Goal: Task Accomplishment & Management: Manage account settings

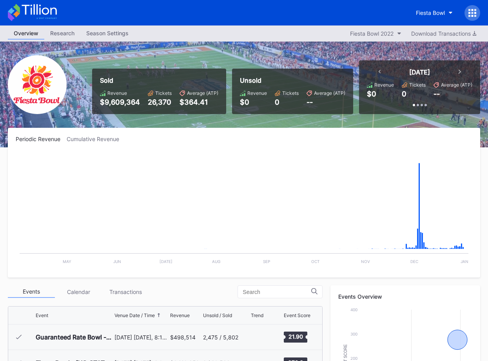
click at [431, 18] on button "Fiesta Bowl" at bounding box center [434, 12] width 49 height 14
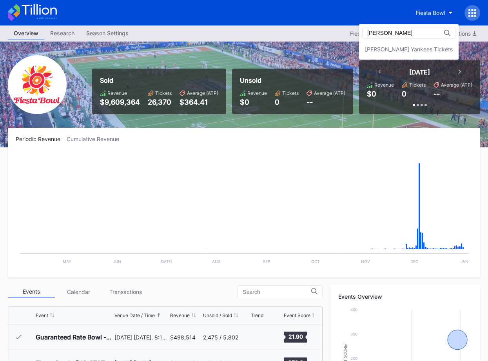
type input "[PERSON_NAME]"
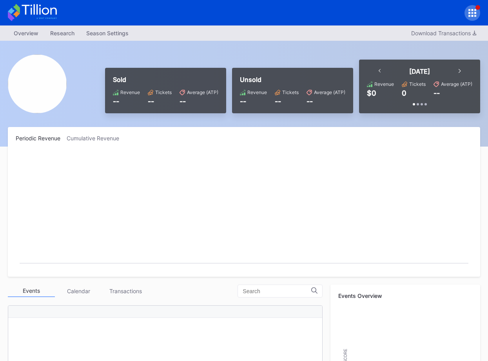
click at [41, 9] on icon at bounding box center [32, 12] width 49 height 17
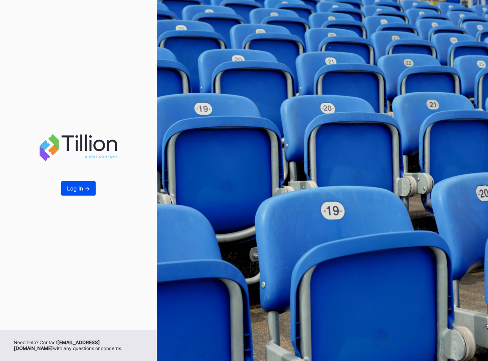
click at [82, 189] on div "Log In ->" at bounding box center [78, 188] width 23 height 7
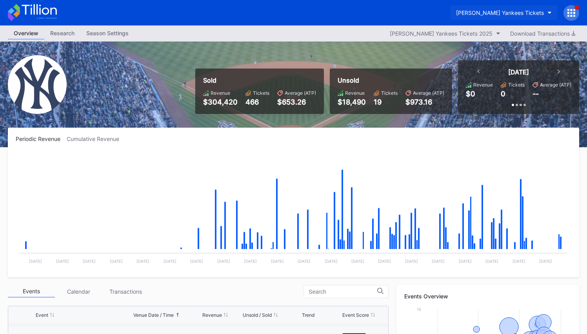
click at [513, 12] on div "Cohens Yankees Tickets" at bounding box center [500, 12] width 88 height 7
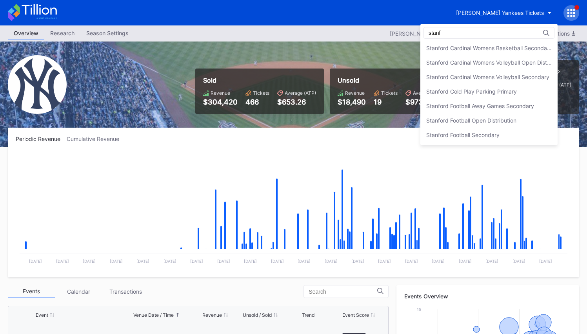
scroll to position [88, 0]
type input "stanford"
click at [507, 56] on div "Stanford Cardinal Womens Volleyball Open Distribution" at bounding box center [488, 62] width 137 height 14
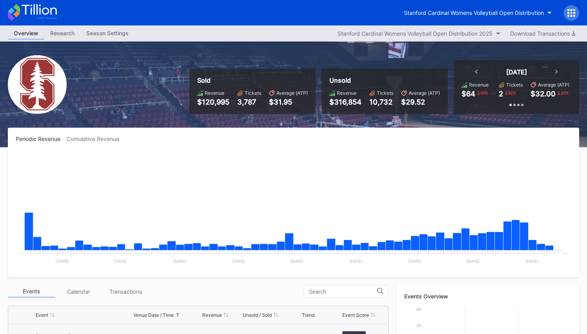
scroll to position [125, 0]
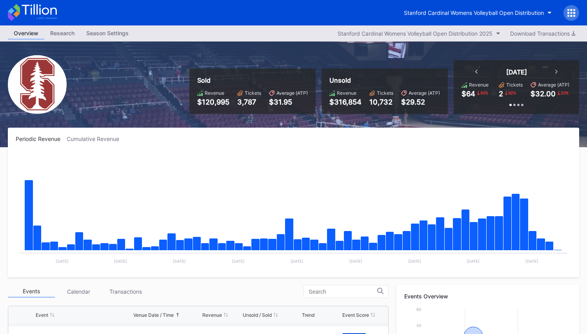
click at [46, 7] on icon at bounding box center [32, 12] width 49 height 17
click at [511, 11] on div "Stanford Cardinal Womens Volleyball Open Distribution" at bounding box center [474, 12] width 140 height 7
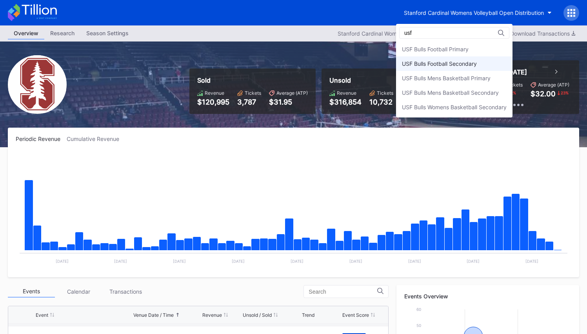
type input "usf"
click at [496, 59] on div "USF Bulls Football Secondary" at bounding box center [454, 63] width 116 height 14
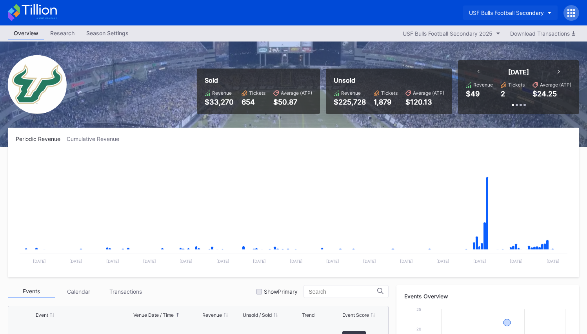
click at [518, 14] on div "USF Bulls Football Secondary" at bounding box center [506, 12] width 75 height 7
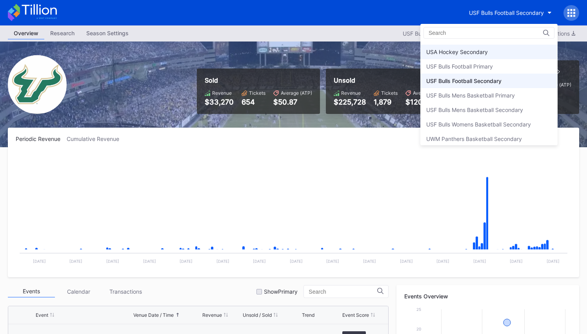
scroll to position [2604, 0]
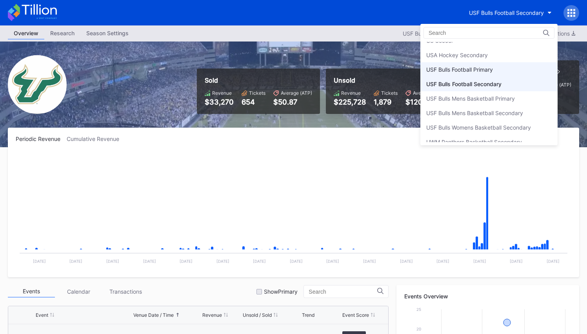
click at [481, 75] on div "USF Bulls Football Primary" at bounding box center [488, 69] width 137 height 14
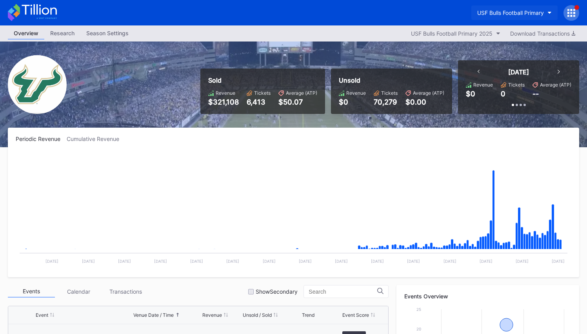
click at [503, 11] on div "USF Bulls Football Primary" at bounding box center [510, 12] width 67 height 7
click at [518, 13] on div "USF Bulls Football Primary" at bounding box center [510, 12] width 67 height 7
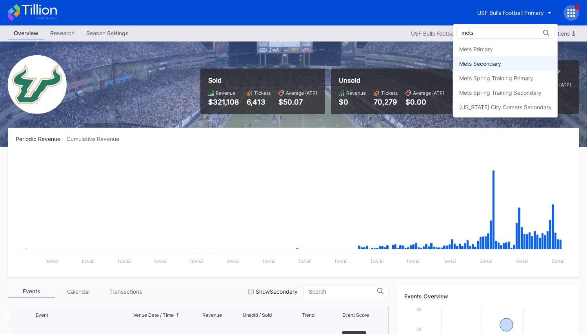
type input "mets"
click at [469, 62] on div "Mets Secondary" at bounding box center [480, 63] width 42 height 7
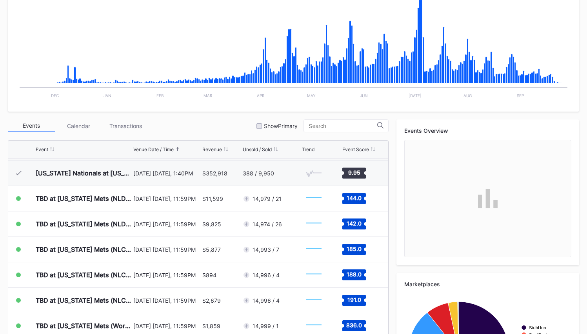
scroll to position [258, 0]
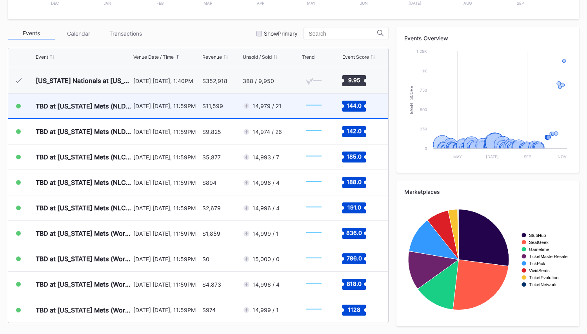
click at [276, 118] on div "14,979 / 21" at bounding box center [271, 106] width 57 height 25
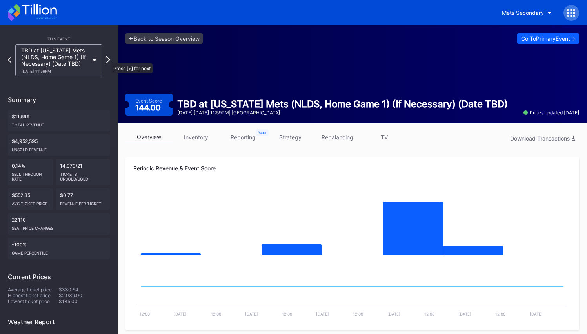
click at [107, 60] on icon at bounding box center [108, 59] width 4 height 7
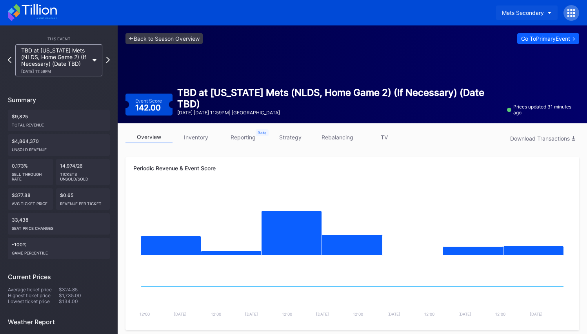
click at [536, 11] on div "Mets Secondary" at bounding box center [523, 12] width 42 height 7
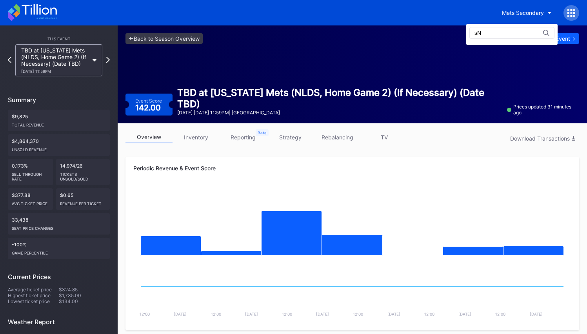
type input "s"
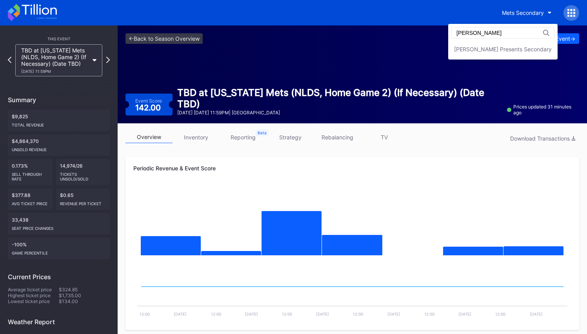
type input "danny"
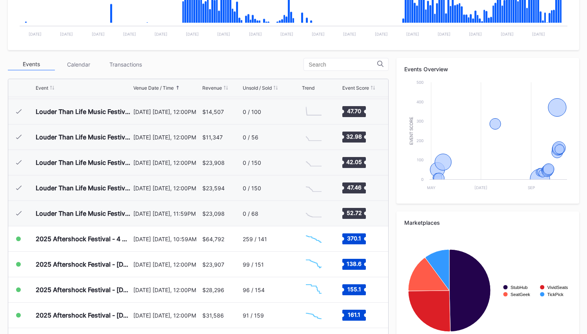
scroll to position [266, 0]
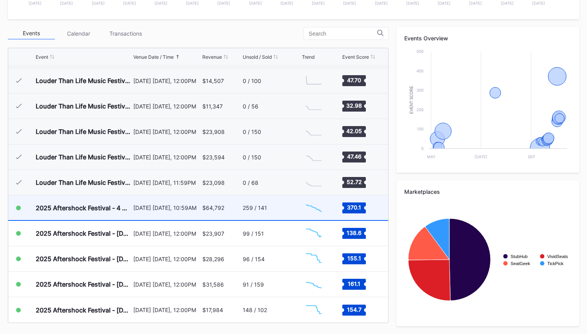
click at [263, 211] on div "259 / 141" at bounding box center [255, 208] width 24 height 7
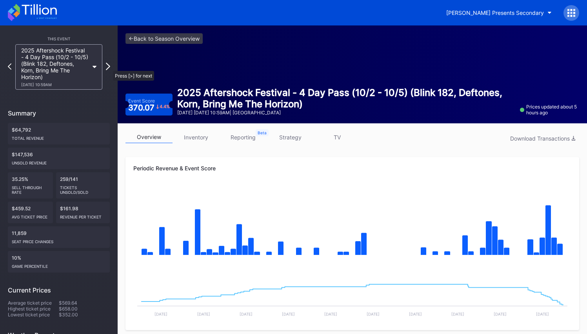
click at [109, 67] on icon at bounding box center [108, 66] width 4 height 7
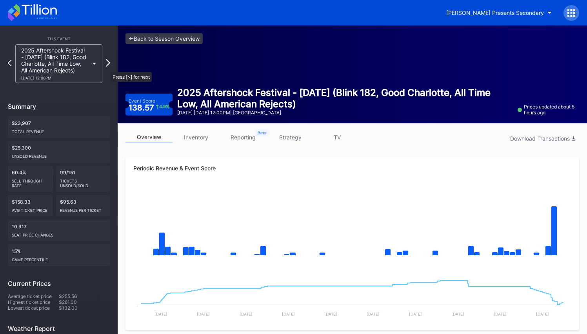
click at [107, 67] on icon at bounding box center [108, 62] width 4 height 7
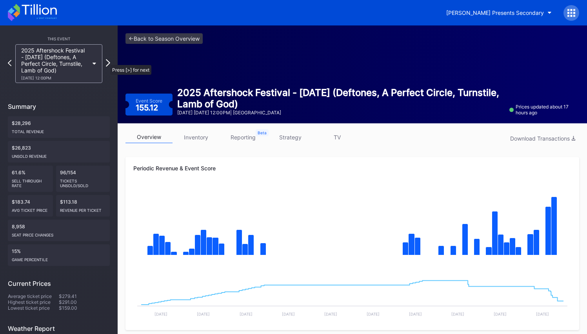
click at [106, 61] on icon at bounding box center [108, 62] width 4 height 7
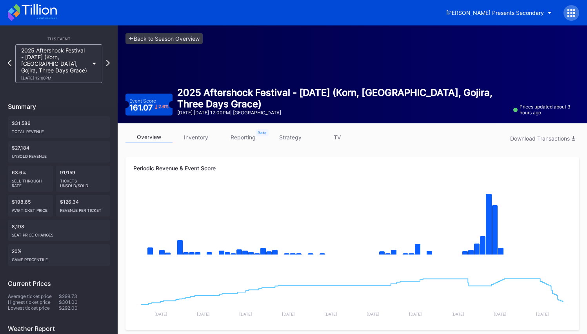
click at [106, 61] on icon at bounding box center [108, 63] width 4 height 6
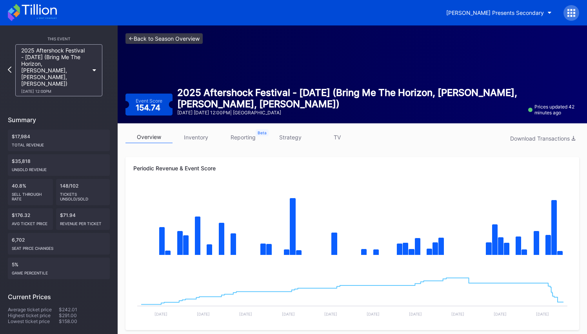
click at [166, 36] on link "<- Back to Season Overview" at bounding box center [163, 38] width 77 height 11
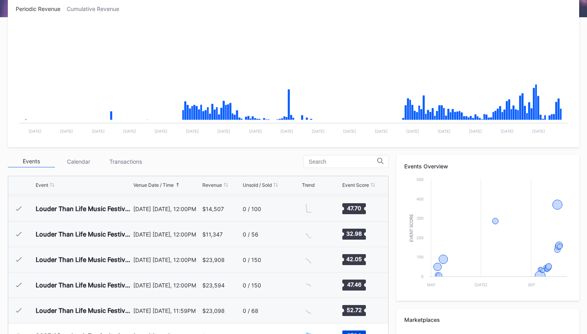
scroll to position [266, 0]
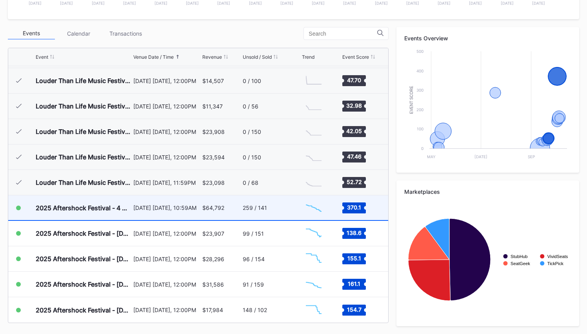
click at [188, 205] on div "[DATE] [DATE], 10:59AM" at bounding box center [166, 208] width 67 height 7
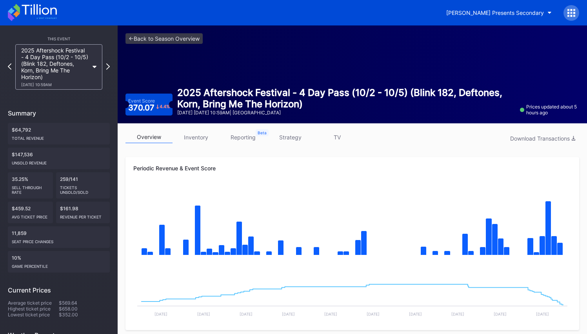
click at [293, 141] on link "strategy" at bounding box center [289, 137] width 47 height 12
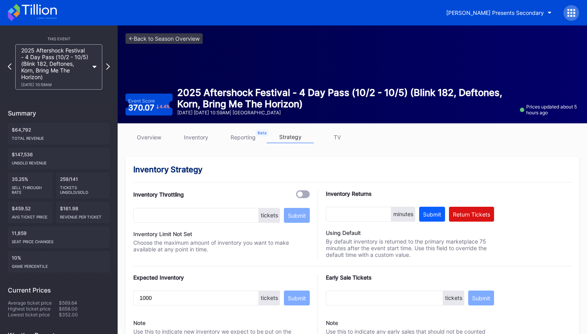
scroll to position [542, 0]
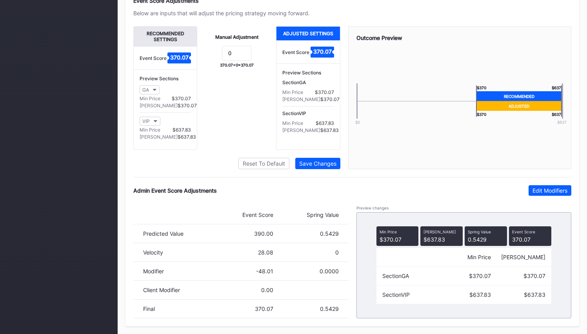
drag, startPoint x: 553, startPoint y: 196, endPoint x: 529, endPoint y: 207, distance: 26.8
click at [549, 197] on div "Admin Event Score Adjustments Edit Modifiers Event Score Spring Value Predicted…" at bounding box center [352, 251] width 438 height 133
drag, startPoint x: 552, startPoint y: 188, endPoint x: 466, endPoint y: 237, distance: 99.5
click at [552, 188] on div "Edit Modifiers" at bounding box center [549, 190] width 35 height 7
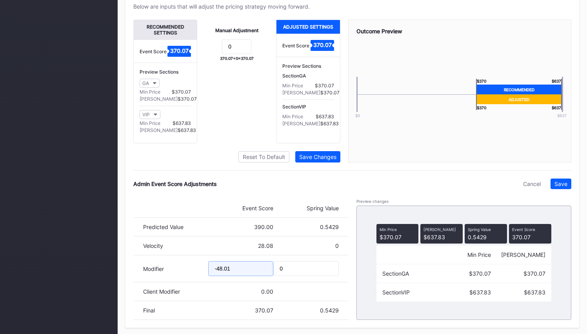
click at [218, 275] on input "-48.01" at bounding box center [240, 268] width 65 height 15
type input "-58.01"
click at [564, 187] on div "Save" at bounding box center [560, 184] width 13 height 7
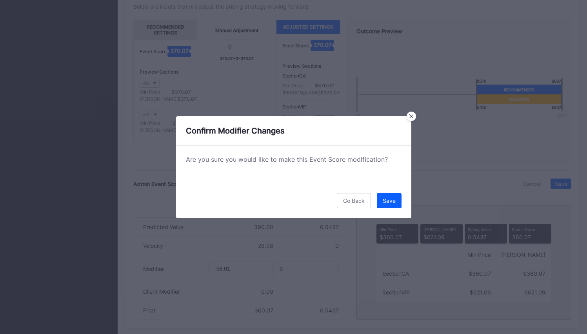
click at [405, 203] on div "Go Back Save" at bounding box center [293, 200] width 235 height 35
click at [393, 202] on div "Save" at bounding box center [388, 200] width 13 height 7
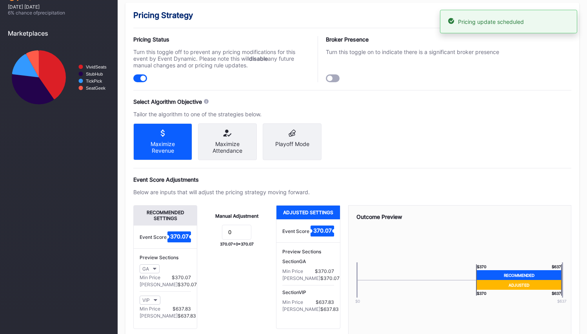
scroll to position [0, 0]
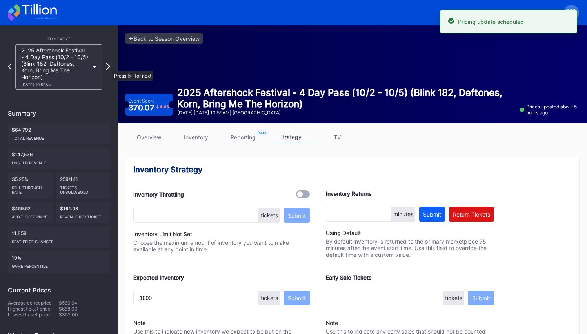
click at [108, 67] on icon at bounding box center [108, 66] width 4 height 7
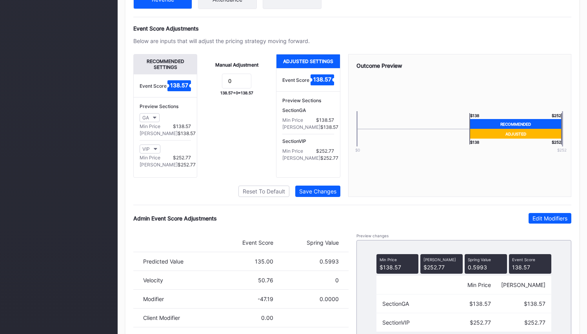
scroll to position [542, 0]
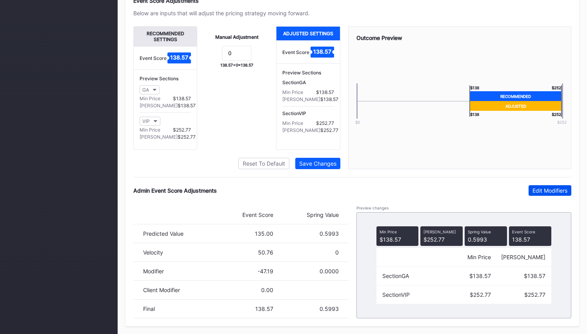
click at [546, 193] on div "Edit Modifiers" at bounding box center [549, 190] width 35 height 7
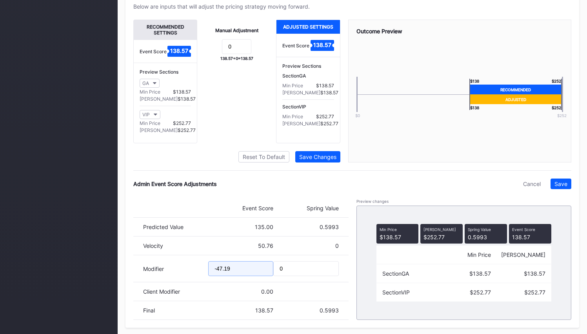
drag, startPoint x: 221, startPoint y: 274, endPoint x: 227, endPoint y: 275, distance: 6.0
click at [216, 275] on input "-47.19" at bounding box center [240, 268] width 65 height 15
type input "-51.19"
click at [561, 187] on div "Save" at bounding box center [560, 184] width 13 height 7
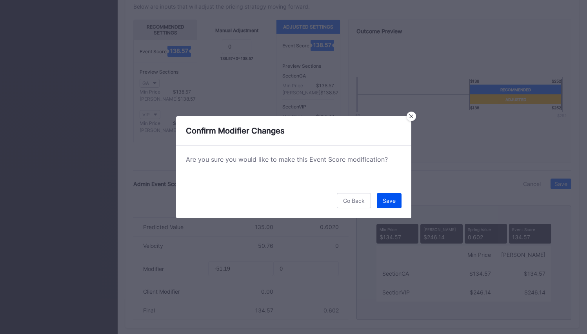
click at [387, 197] on div "Save" at bounding box center [388, 200] width 13 height 7
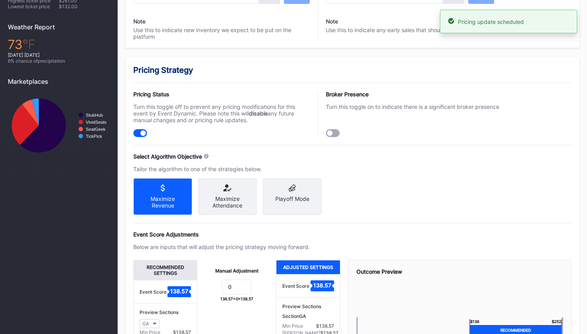
scroll to position [0, 0]
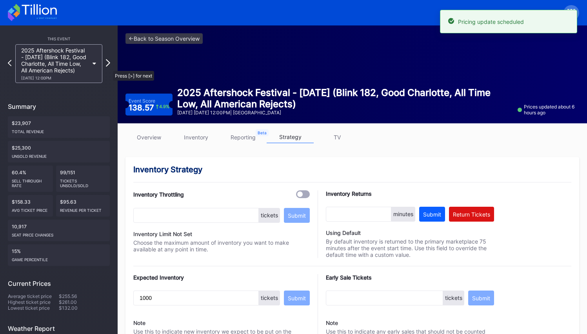
click at [109, 67] on icon at bounding box center [108, 62] width 4 height 7
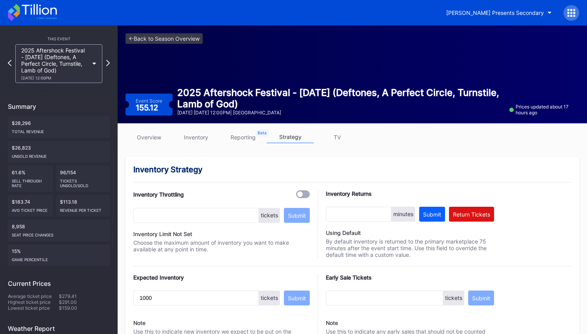
scroll to position [542, 0]
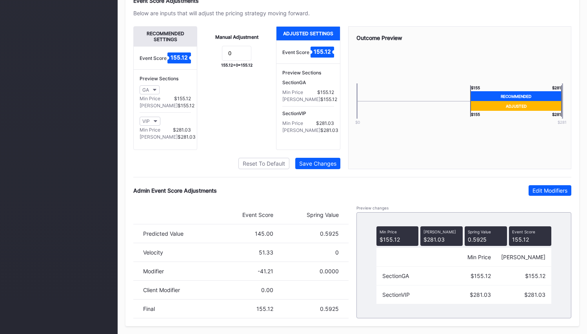
drag, startPoint x: 547, startPoint y: 190, endPoint x: 250, endPoint y: 289, distance: 312.6
click at [544, 191] on div "Edit Modifiers" at bounding box center [549, 190] width 35 height 7
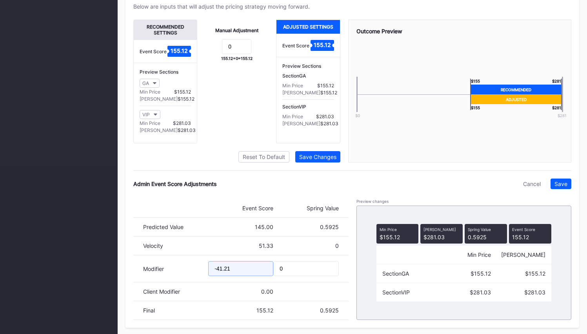
click at [219, 276] on input "-41.21" at bounding box center [240, 268] width 65 height 15
type input "-46.21"
click at [559, 187] on div "Save" at bounding box center [560, 184] width 13 height 7
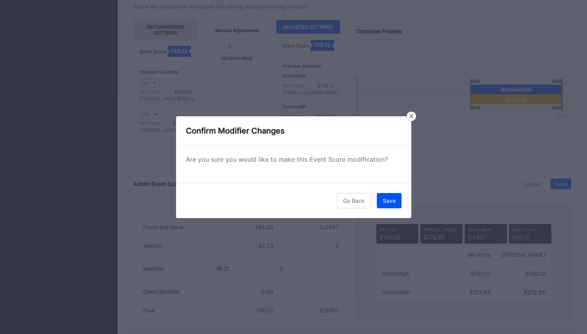
click at [390, 205] on button "Save" at bounding box center [389, 200] width 25 height 15
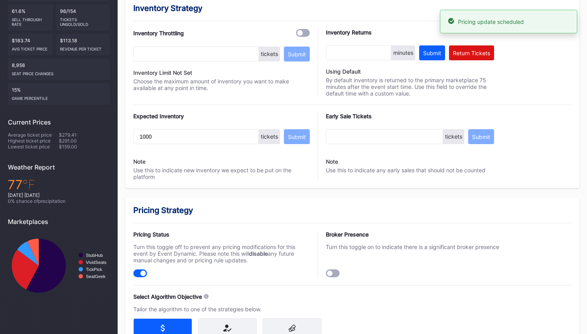
scroll to position [0, 0]
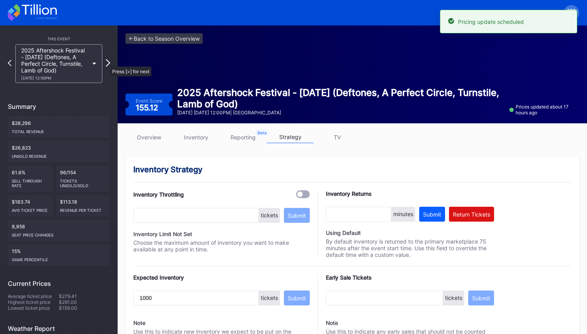
click at [107, 63] on icon at bounding box center [108, 62] width 4 height 7
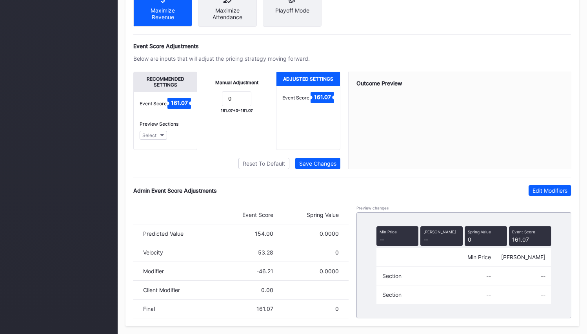
scroll to position [542, 0]
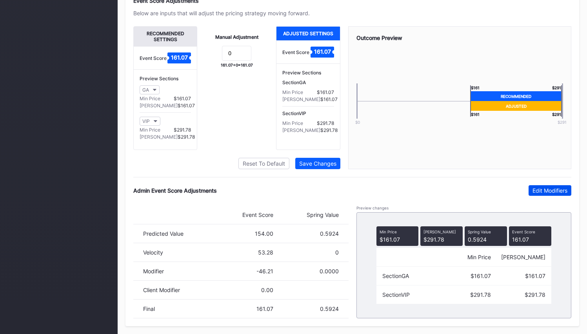
click at [558, 192] on div "Edit Modifiers" at bounding box center [549, 190] width 35 height 7
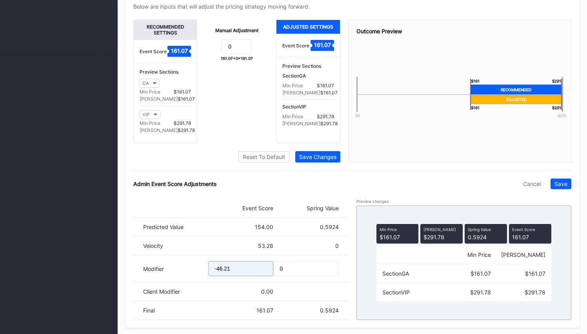
click at [222, 276] on input "-46.21" at bounding box center [240, 268] width 65 height 15
type input "-51.21"
click at [570, 185] on div "Pricing Strategy Pricing Status Turn this toggle off to prevent any pricing mod…" at bounding box center [351, 72] width 453 height 511
click at [569, 186] on button "Save" at bounding box center [560, 184] width 21 height 11
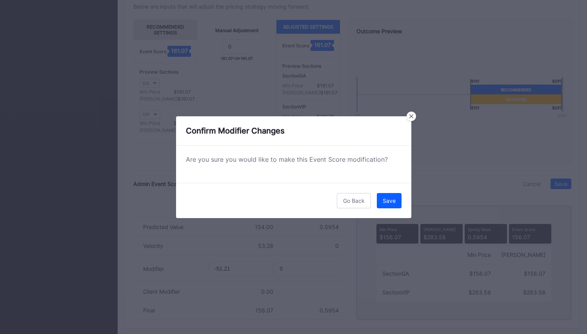
click at [394, 199] on div "Save" at bounding box center [388, 200] width 13 height 7
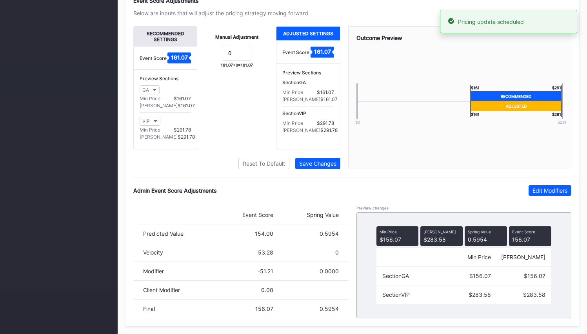
scroll to position [0, 0]
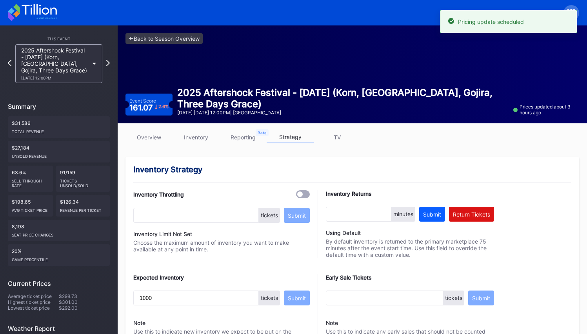
click at [110, 62] on div "This Event 2025 Aftershock Festival - Saturday (Korn, Bad Omens, Gojira, Three …" at bounding box center [59, 247] width 118 height 444
click at [109, 63] on icon at bounding box center [108, 62] width 4 height 7
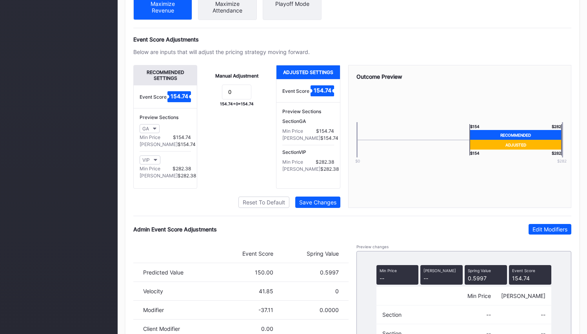
scroll to position [542, 0]
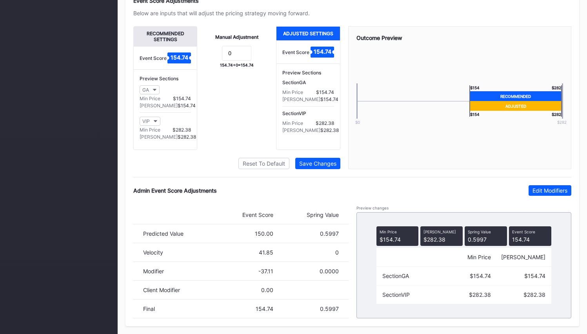
drag, startPoint x: 547, startPoint y: 190, endPoint x: 313, endPoint y: 258, distance: 243.5
click at [542, 190] on div "Edit Modifiers" at bounding box center [549, 190] width 35 height 7
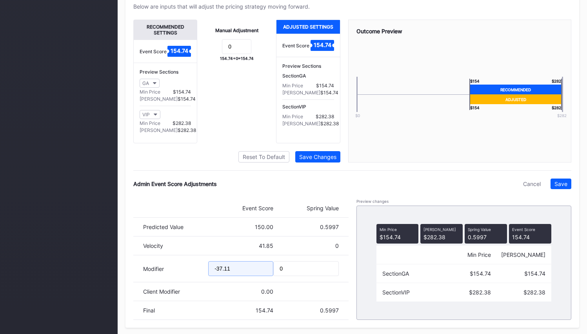
click at [220, 275] on input "-37.11" at bounding box center [240, 268] width 65 height 15
type input "-42.11"
click at [561, 186] on button "Save" at bounding box center [560, 184] width 21 height 11
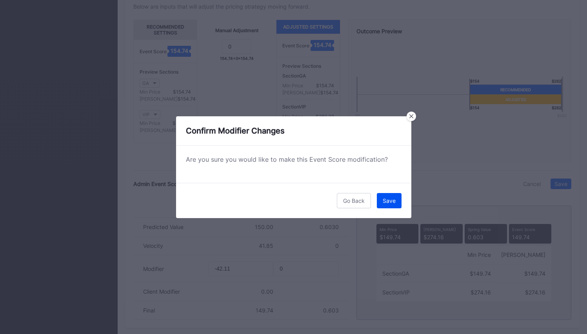
click at [394, 202] on div "Save" at bounding box center [388, 200] width 13 height 7
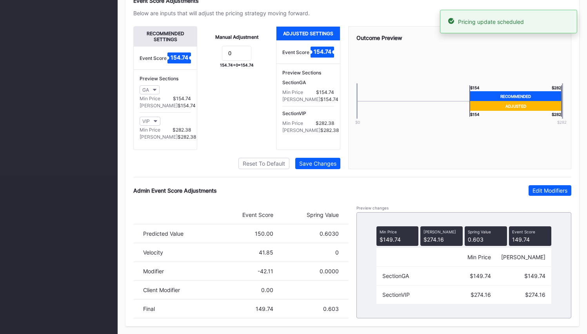
scroll to position [0, 0]
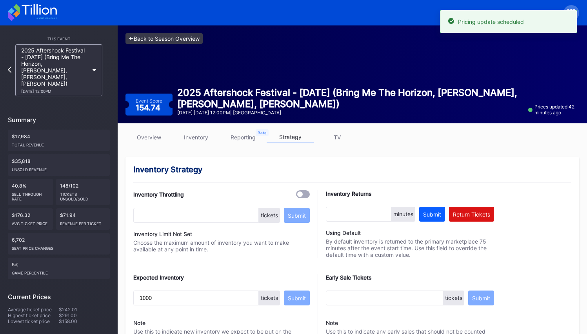
click at [179, 34] on link "<- Back to Season Overview" at bounding box center [163, 38] width 77 height 11
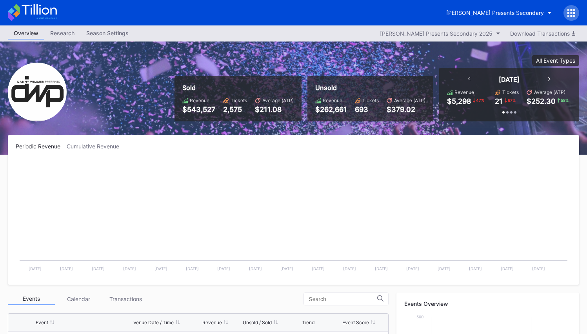
click at [181, 40] on div "Overview Research Season Settings Danny Wimmer Presents Secondary 2025 Download…" at bounding box center [293, 33] width 587 height 16
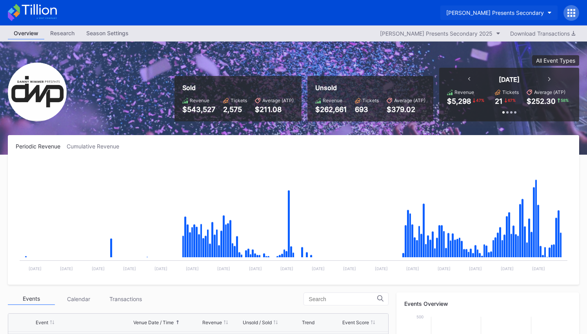
click at [491, 15] on div "[PERSON_NAME] Presents Secondary" at bounding box center [495, 12] width 98 height 7
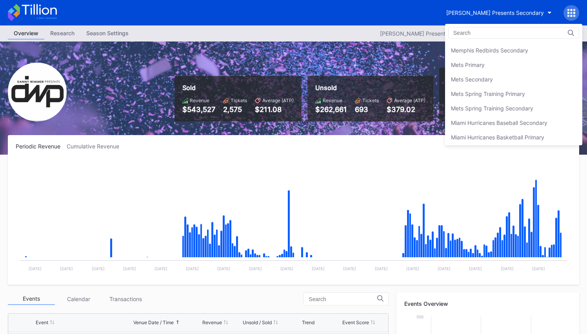
scroll to position [1208, 0]
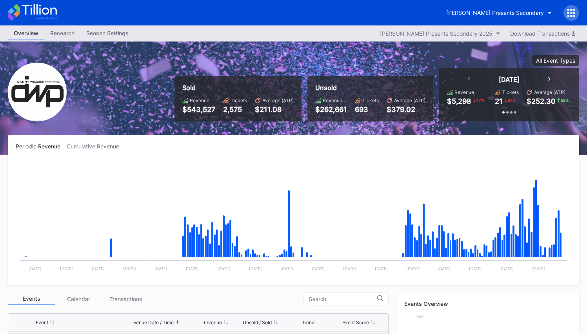
click at [40, 15] on icon at bounding box center [32, 12] width 49 height 17
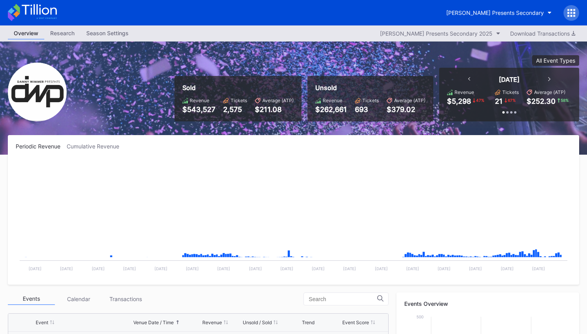
scroll to position [253, 0]
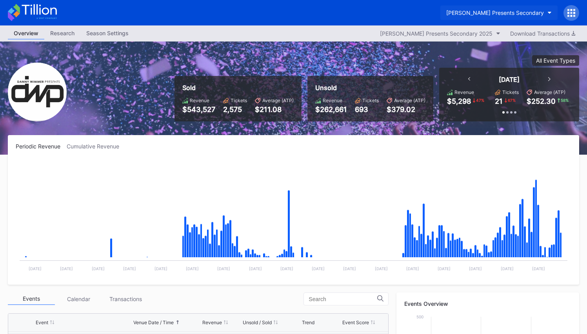
click at [539, 15] on div "[PERSON_NAME] Presents Secondary" at bounding box center [495, 12] width 98 height 7
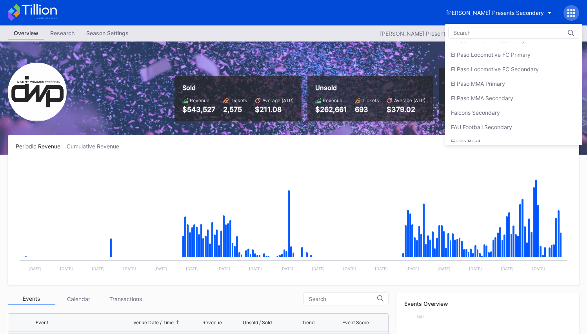
scroll to position [775, 0]
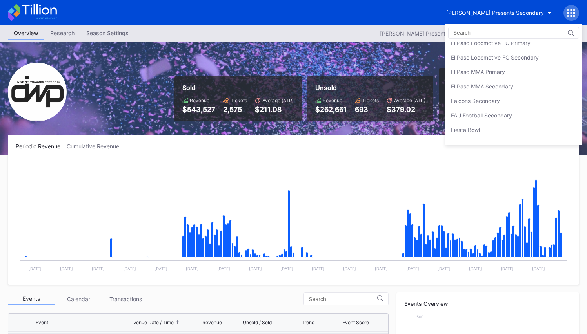
click at [509, 98] on div "Falcons Secondary" at bounding box center [513, 101] width 137 height 14
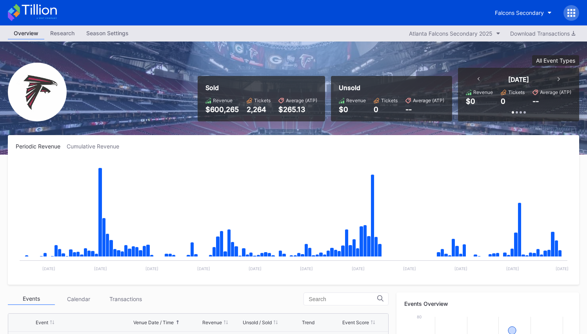
click at [27, 14] on icon at bounding box center [32, 12] width 49 height 17
click at [512, 13] on div "Falcons Secondary" at bounding box center [518, 12] width 49 height 7
click at [509, 34] on input "rate" at bounding box center [508, 33] width 69 height 6
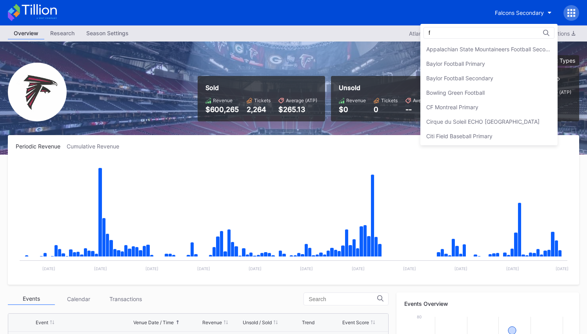
scroll to position [217, 0]
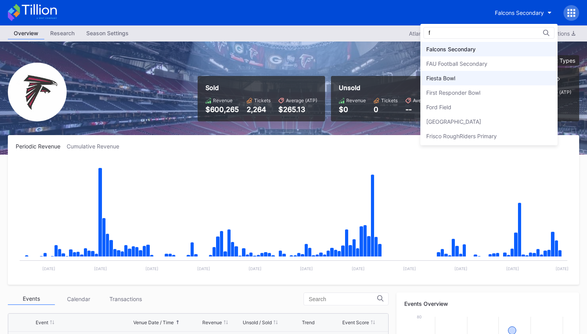
type input "f"
click at [475, 74] on div "Fiesta Bowl" at bounding box center [488, 78] width 137 height 14
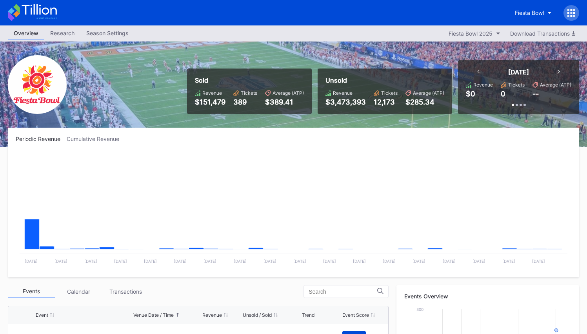
scroll to position [258, 0]
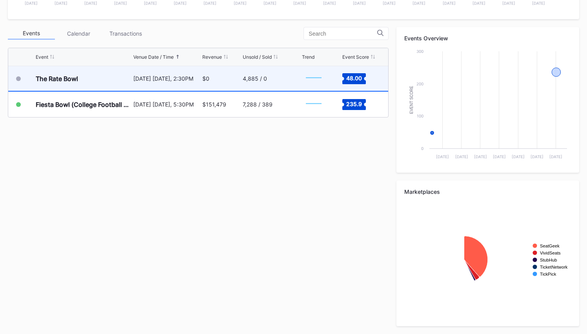
click at [264, 83] on div "4,885 / 0" at bounding box center [271, 78] width 57 height 25
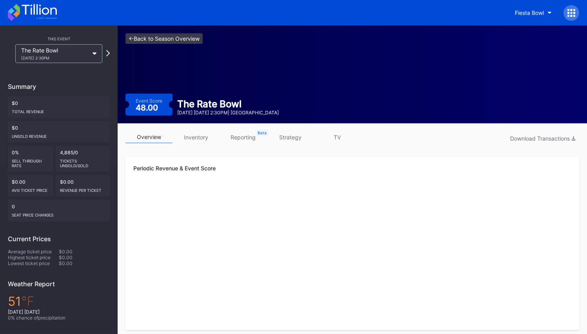
click at [195, 34] on link "<- Back to Season Overview" at bounding box center [163, 38] width 77 height 11
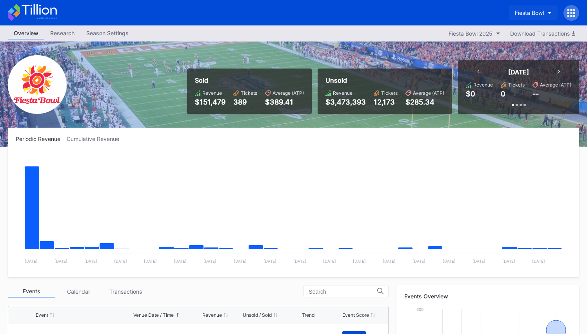
click at [536, 14] on div "Fiesta Bowl" at bounding box center [528, 12] width 29 height 7
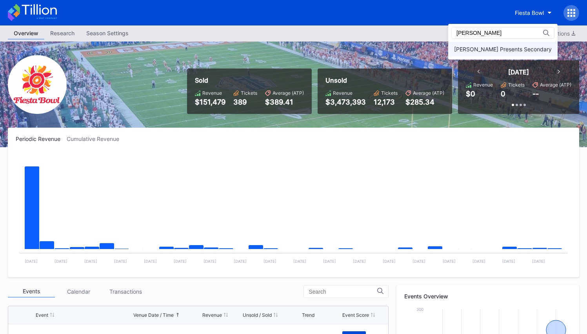
type input "[PERSON_NAME]"
click at [520, 44] on div "[PERSON_NAME] Presents Secondary" at bounding box center [502, 49] width 109 height 14
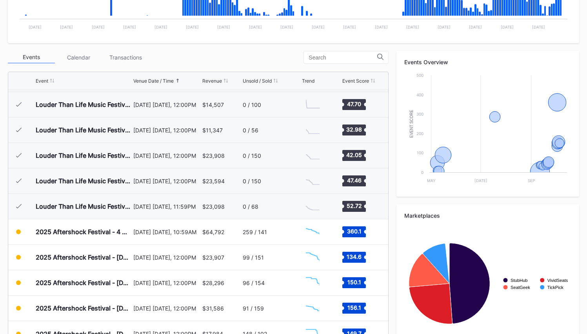
scroll to position [266, 0]
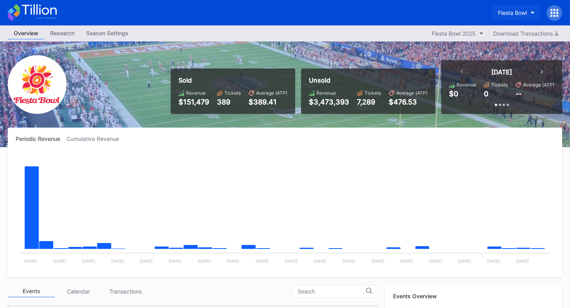
click at [495, 10] on button "Fiesta Bowl" at bounding box center [516, 12] width 49 height 14
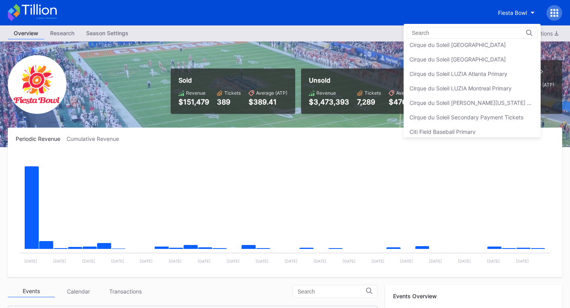
scroll to position [353, 0]
click at [491, 115] on div "Cirque du Soleil Secondary Payment Tickets" at bounding box center [467, 116] width 114 height 7
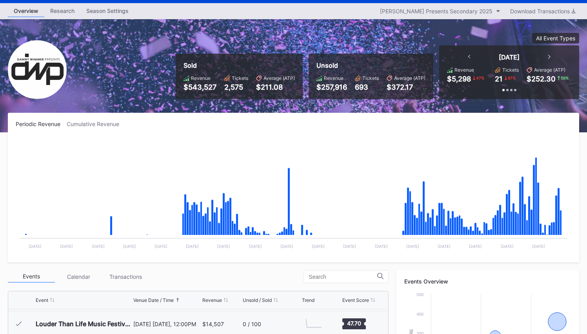
scroll to position [35, 0]
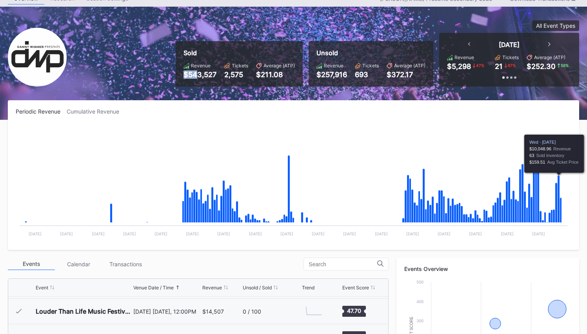
drag, startPoint x: 188, startPoint y: 75, endPoint x: 205, endPoint y: 75, distance: 16.5
click at [203, 75] on div "$543,527" at bounding box center [199, 75] width 33 height 8
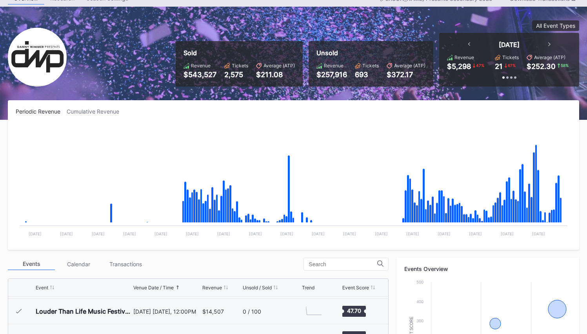
click at [217, 109] on div "Periodic Revenue Cumulative Revenue" at bounding box center [293, 111] width 555 height 7
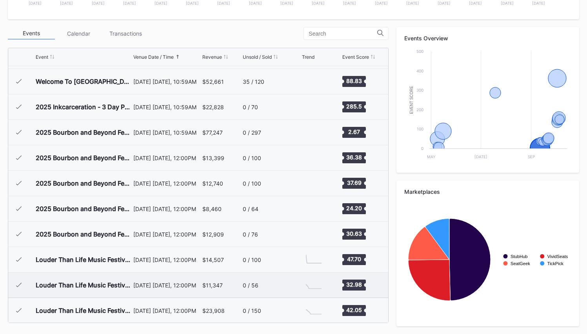
scroll to position [253, 0]
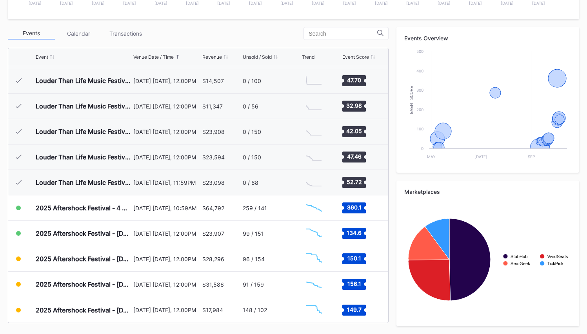
click at [585, 333] on div "Periodic Revenue Cumulative Revenue Created with Highcharts 11.2.0 Chart title …" at bounding box center [293, 102] width 587 height 465
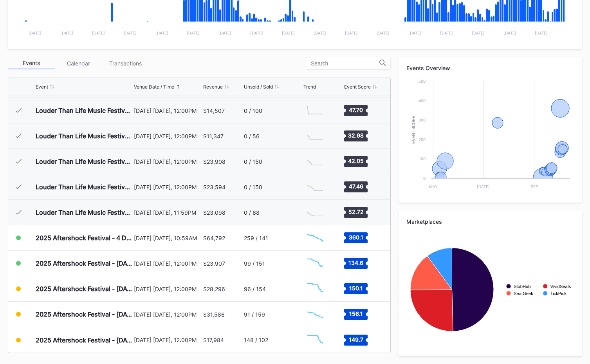
scroll to position [0, 0]
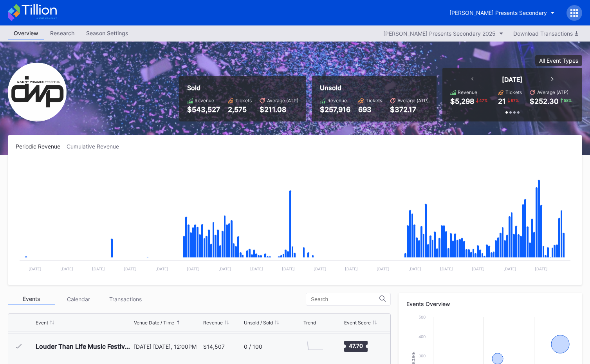
click at [35, 12] on icon at bounding box center [32, 12] width 49 height 17
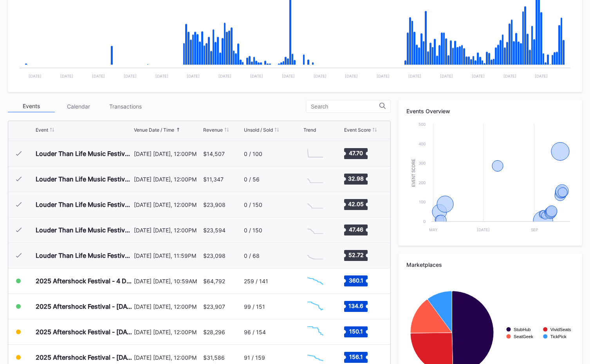
scroll to position [236, 0]
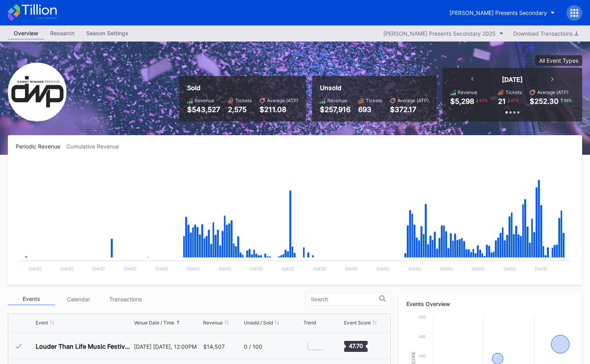
click at [47, 7] on icon at bounding box center [32, 12] width 49 height 17
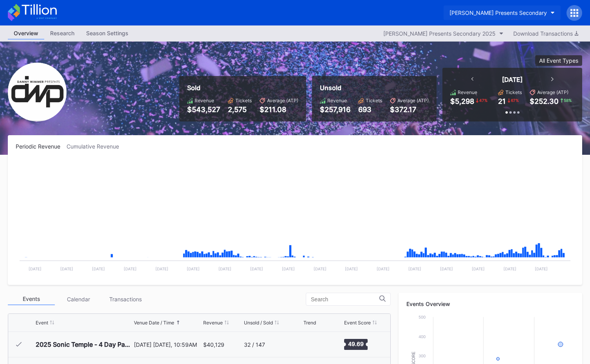
scroll to position [253, 0]
click at [501, 13] on div "[PERSON_NAME] Presents Secondary" at bounding box center [499, 12] width 98 height 7
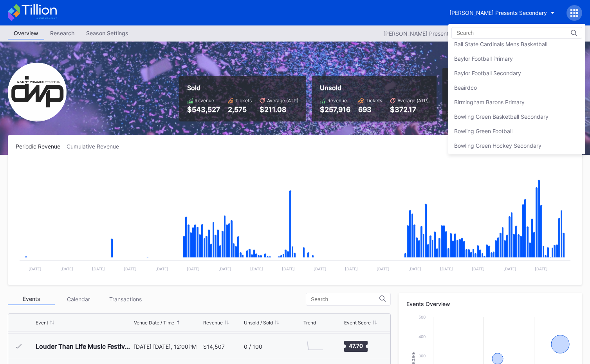
scroll to position [105, 0]
click at [505, 88] on div "Beairdco" at bounding box center [517, 89] width 137 height 14
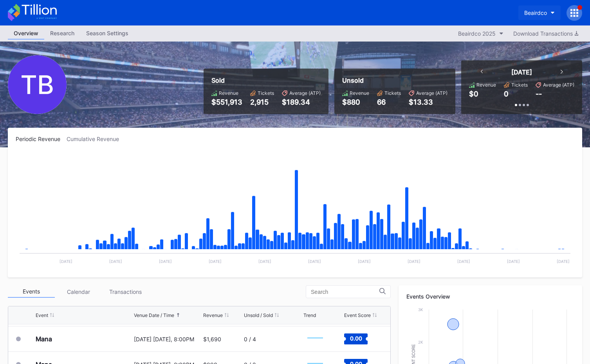
click at [543, 11] on div "Beairdco" at bounding box center [536, 12] width 23 height 7
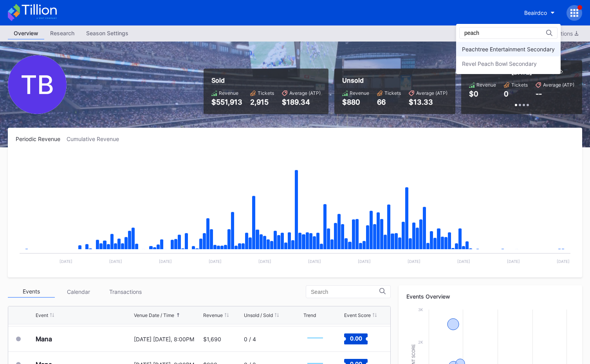
type input "peach"
click at [475, 49] on div "Peachtree Entertainment Secondary" at bounding box center [508, 49] width 93 height 7
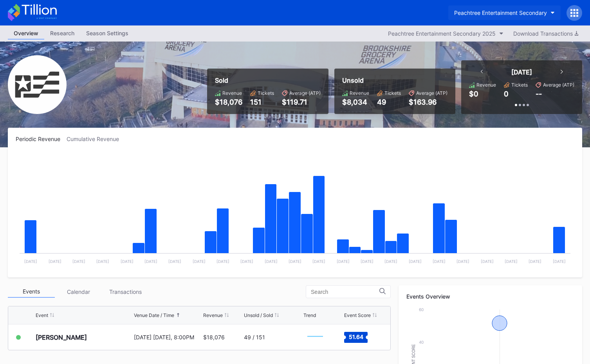
click at [475, 14] on div "Peachtree Entertainment Secondary" at bounding box center [500, 12] width 93 height 7
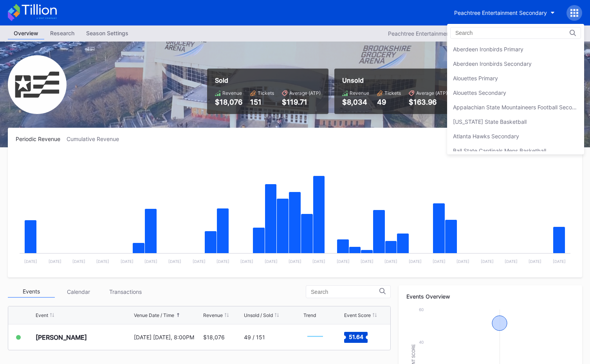
scroll to position [1682, 0]
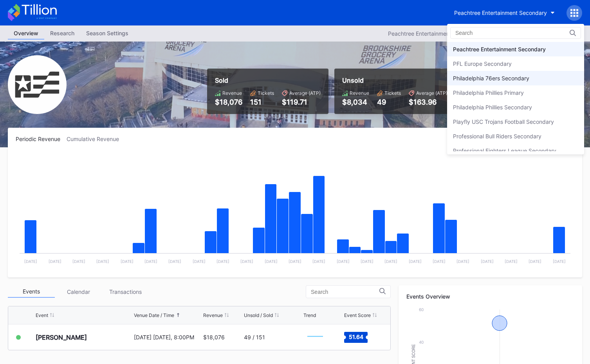
click at [503, 78] on div "Philadelphia 76ers Secondary" at bounding box center [491, 78] width 76 height 7
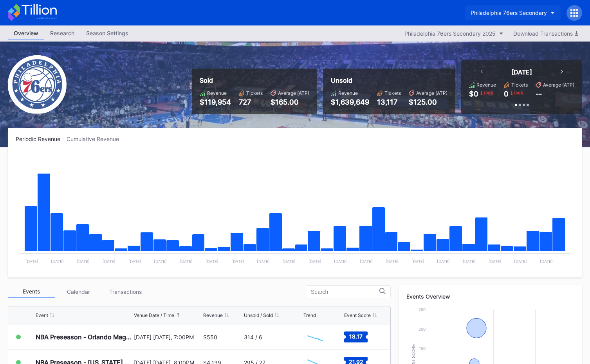
click at [514, 13] on div "Philadelphia 76ers Secondary" at bounding box center [509, 12] width 76 height 7
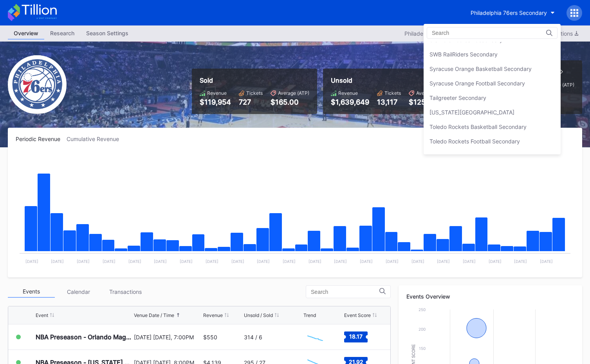
scroll to position [2473, 0]
click at [496, 96] on div "Tailgreeter Secondary" at bounding box center [492, 99] width 137 height 14
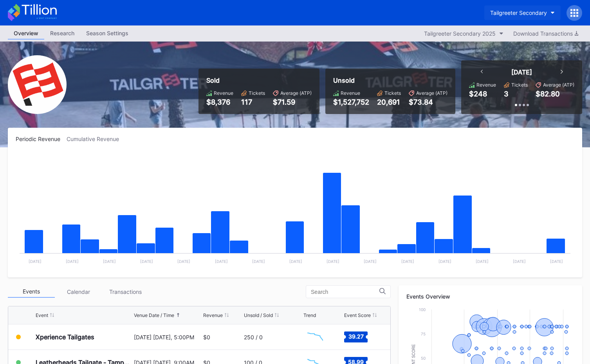
click at [530, 16] on button "Tailgreeter Secondary" at bounding box center [523, 12] width 76 height 14
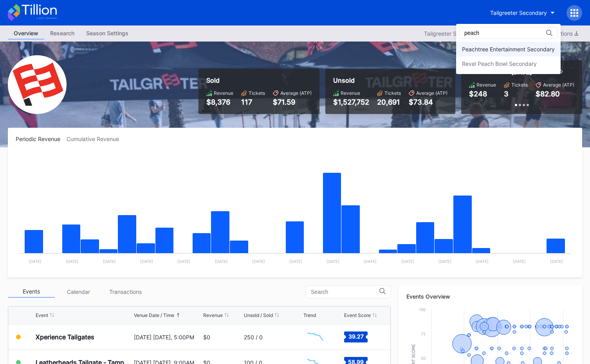
type input "peach"
click at [526, 49] on div "Peachtree Entertainment Secondary" at bounding box center [508, 49] width 93 height 7
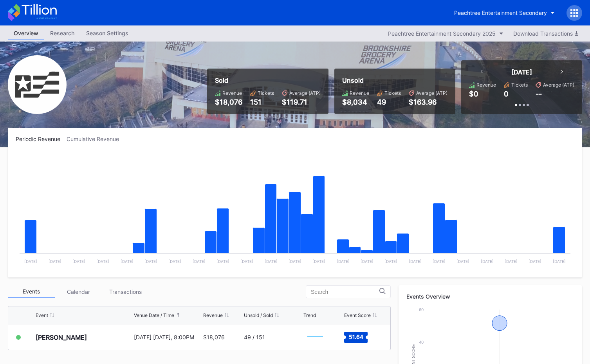
click at [51, 13] on icon at bounding box center [39, 9] width 35 height 11
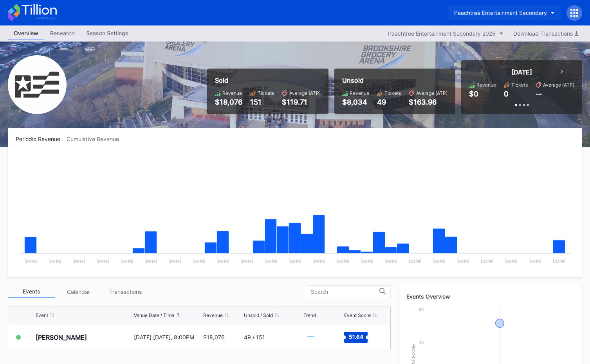
click at [459, 14] on div "Peachtree Entertainment Secondary" at bounding box center [500, 12] width 93 height 7
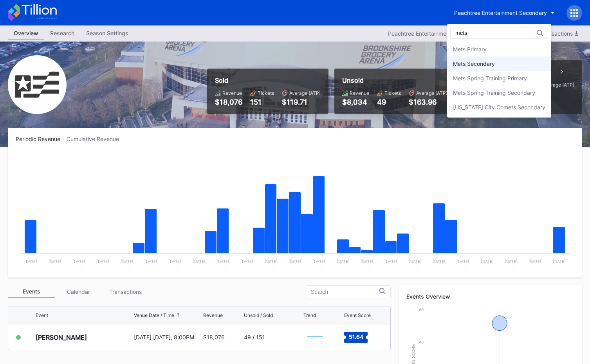
type input "mets"
click at [480, 63] on div "Mets Secondary" at bounding box center [474, 63] width 42 height 7
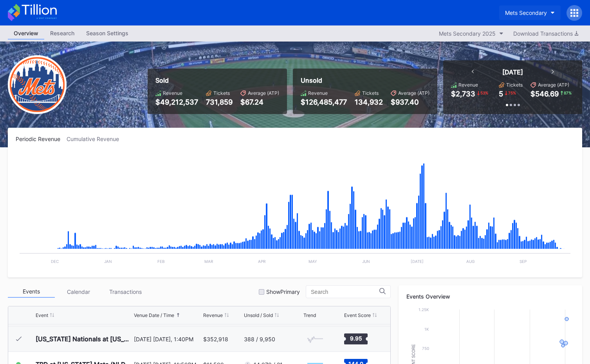
click at [533, 14] on div "Mets Secondary" at bounding box center [526, 12] width 42 height 7
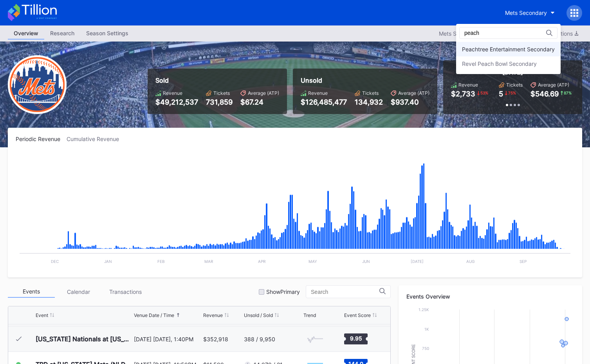
type input "peach"
click at [535, 52] on div "Peachtree Entertainment Secondary" at bounding box center [508, 49] width 93 height 7
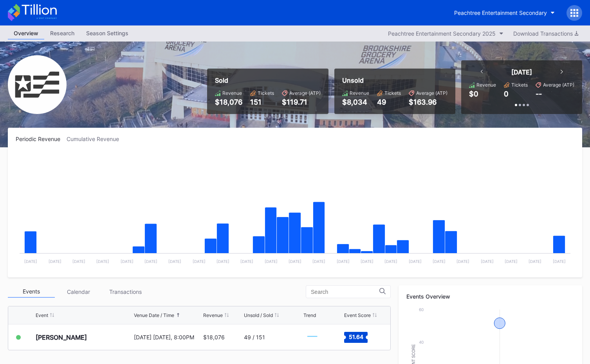
scroll to position [228, 0]
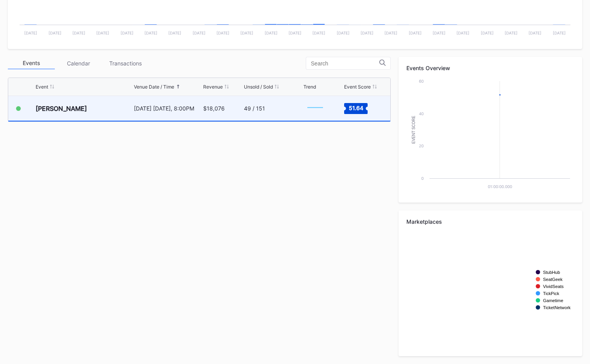
click at [262, 108] on div "49 / 151" at bounding box center [254, 108] width 21 height 7
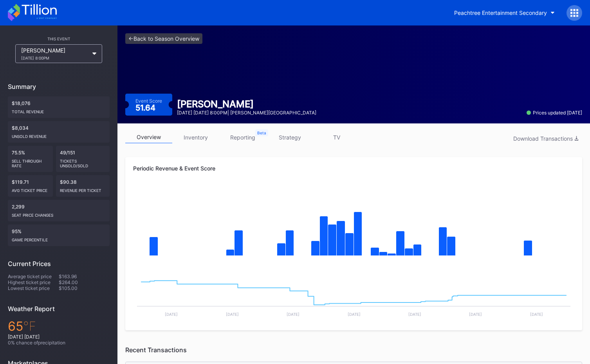
click at [194, 45] on div "<- Back to Season Overview Event Score 51.64 Zach Top October 17 Friday 8:00PM …" at bounding box center [354, 74] width 473 height 98
click at [198, 40] on link "<- Back to Season Overview" at bounding box center [163, 38] width 77 height 11
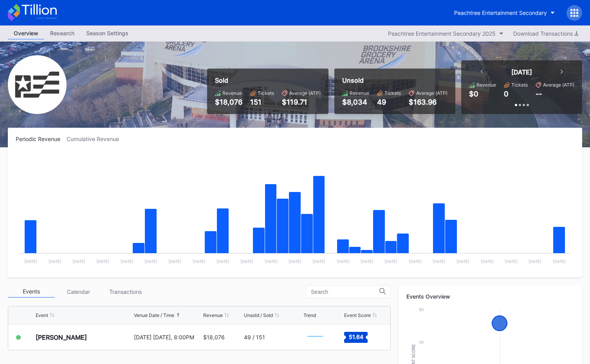
click at [40, 15] on icon at bounding box center [32, 12] width 49 height 17
click at [495, 13] on div "Peachtree Entertainment Secondary" at bounding box center [500, 12] width 93 height 7
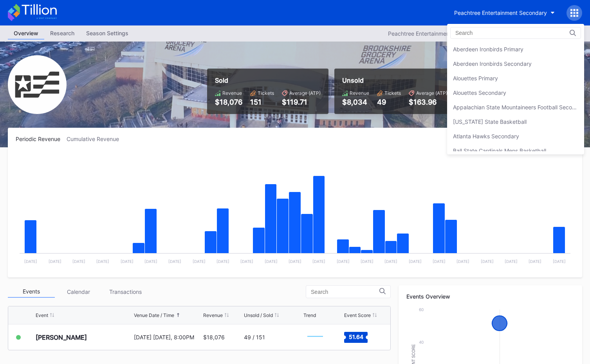
scroll to position [1682, 0]
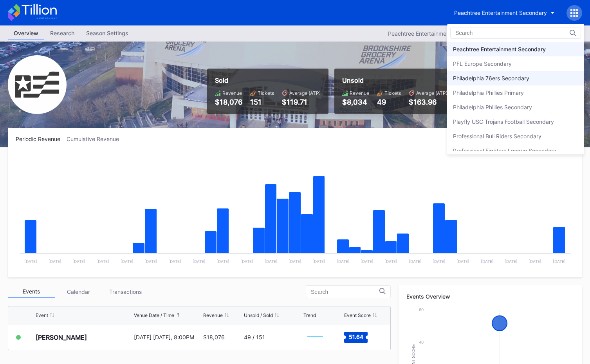
click at [485, 80] on div "Philadelphia 76ers Secondary" at bounding box center [491, 78] width 76 height 7
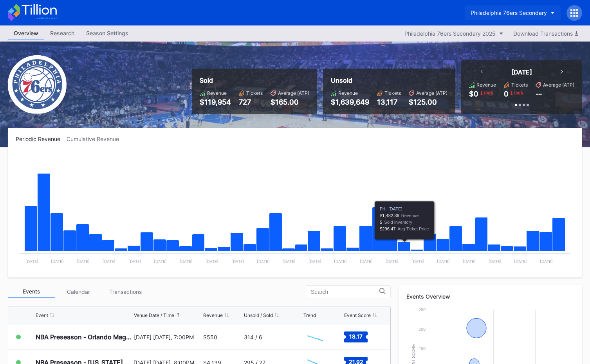
click at [497, 13] on div "Philadelphia 76ers Secondary" at bounding box center [509, 12] width 76 height 7
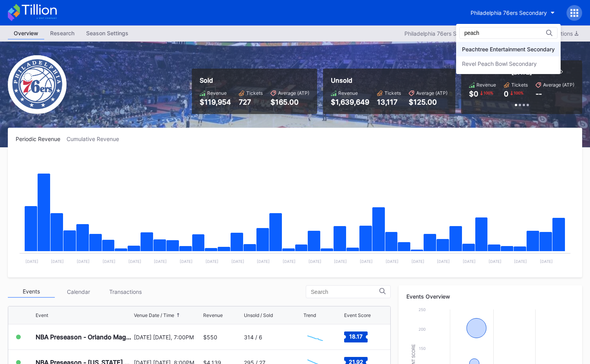
type input "peach"
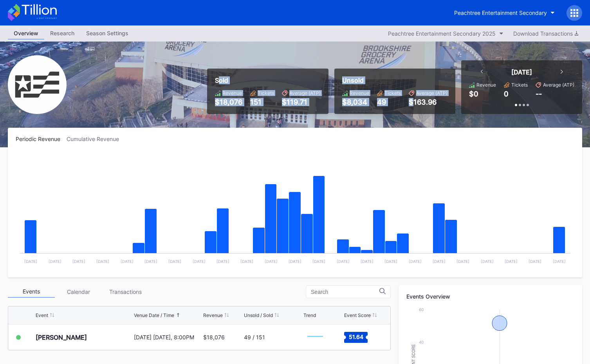
drag, startPoint x: 221, startPoint y: 80, endPoint x: 414, endPoint y: 101, distance: 194.3
click at [414, 101] on div "Sold Revenue $18,076 Tickets 151 Average (ATP) $119.71 Unsold Revenue $8,034 Ti…" at bounding box center [391, 87] width 381 height 54
click at [415, 101] on div "$163.96" at bounding box center [428, 102] width 39 height 8
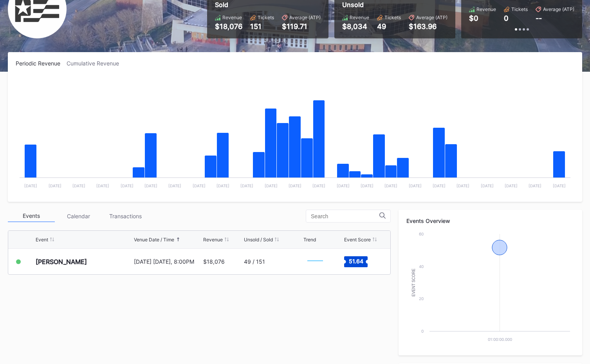
click at [211, 320] on div "Event Venue Date / Time Revenue Unsold / Sold Trend Event Score Zach Top Octobe…" at bounding box center [199, 275] width 383 height 98
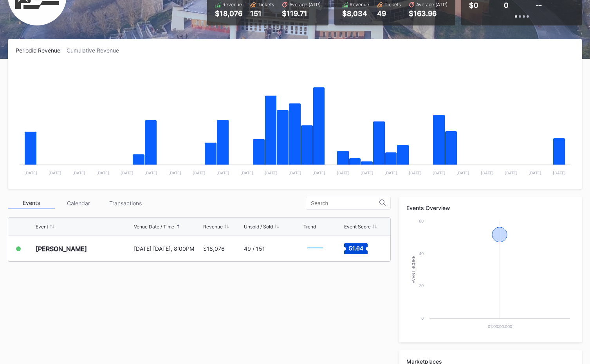
scroll to position [90, 0]
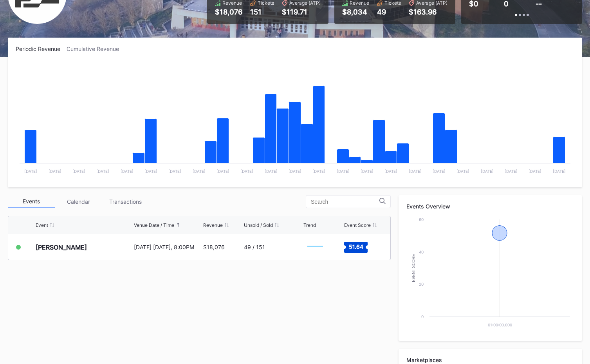
drag, startPoint x: 218, startPoint y: 294, endPoint x: 262, endPoint y: 303, distance: 44.9
click at [218, 294] on div "Event Venue Date / Time Revenue Unsold / Sold Trend Event Score Zach Top Octobe…" at bounding box center [199, 261] width 383 height 98
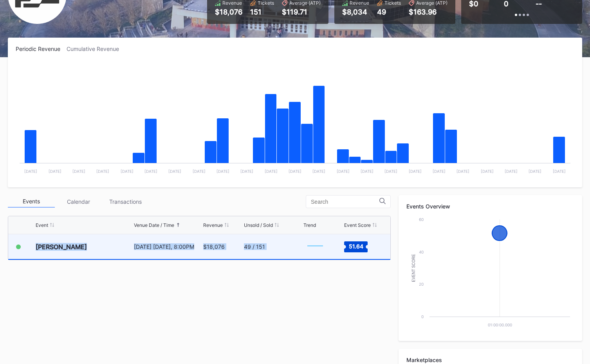
drag, startPoint x: 318, startPoint y: 301, endPoint x: 70, endPoint y: 239, distance: 255.2
click at [70, 239] on div "Event Venue Date / Time Revenue Unsold / Sold Trend Event Score Zach Top Octobe…" at bounding box center [199, 261] width 383 height 98
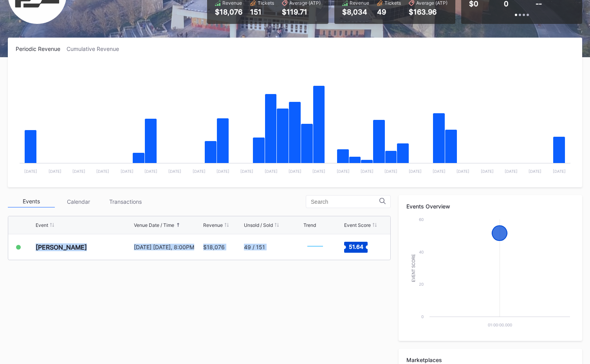
click at [103, 281] on div "Event Venue Date / Time Revenue Unsold / Sold Trend Event Score Zach Top Octobe…" at bounding box center [199, 261] width 383 height 98
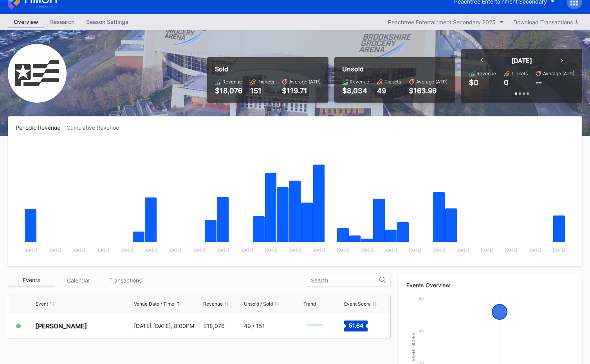
scroll to position [0, 0]
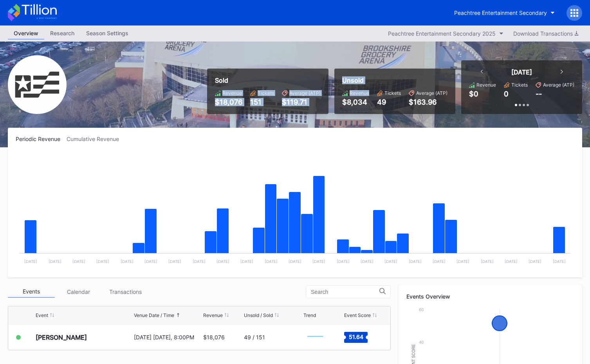
click at [371, 91] on div "Sold Revenue $18,076 Tickets 151 Average (ATP) $119.71 Unsold Revenue $8,034 Ti…" at bounding box center [391, 87] width 381 height 54
click at [371, 91] on div "Revenue $8,034 Tickets 49 Average (ATP) $163.96" at bounding box center [394, 98] width 105 height 16
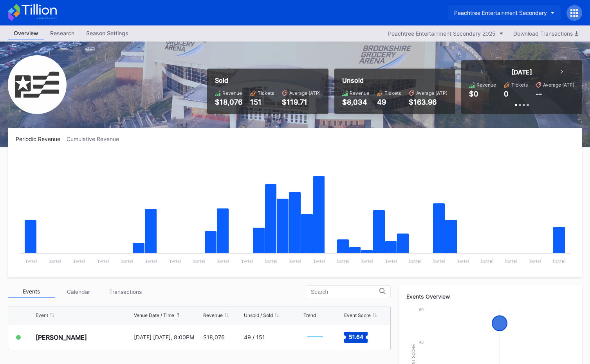
click at [532, 17] on button "Peachtree Entertainment Secondary" at bounding box center [505, 12] width 112 height 14
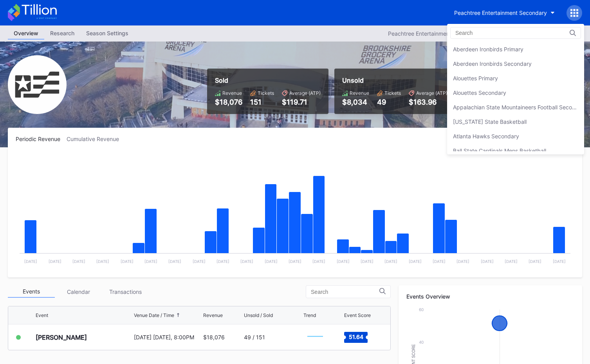
scroll to position [1682, 0]
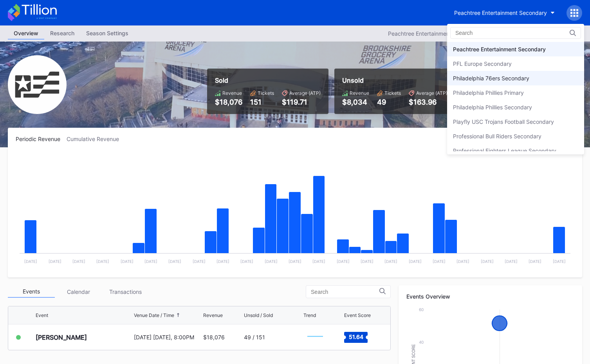
click at [546, 83] on div "Philadelphia 76ers Secondary" at bounding box center [515, 78] width 137 height 14
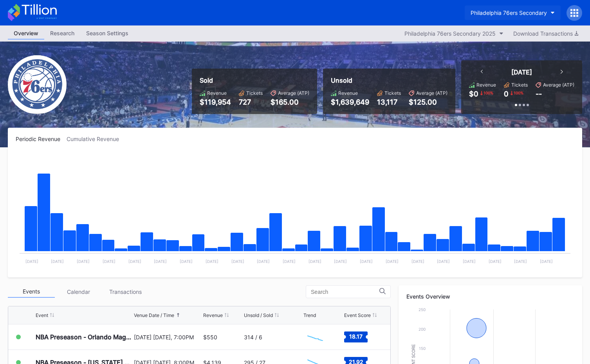
click at [495, 16] on div "Philadelphia 76ers Secondary" at bounding box center [509, 12] width 76 height 7
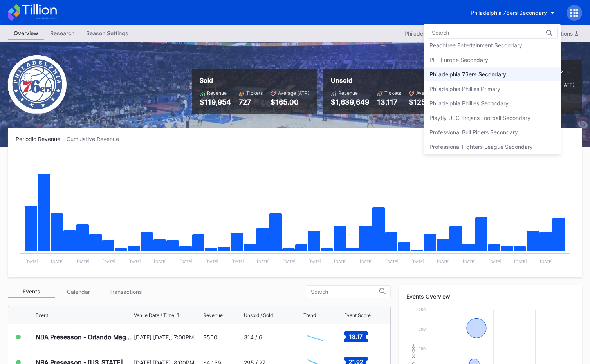
scroll to position [1667, 0]
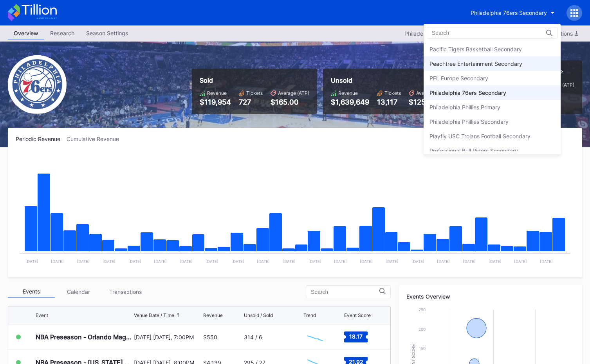
click at [493, 63] on div "Peachtree Entertainment Secondary" at bounding box center [476, 63] width 93 height 7
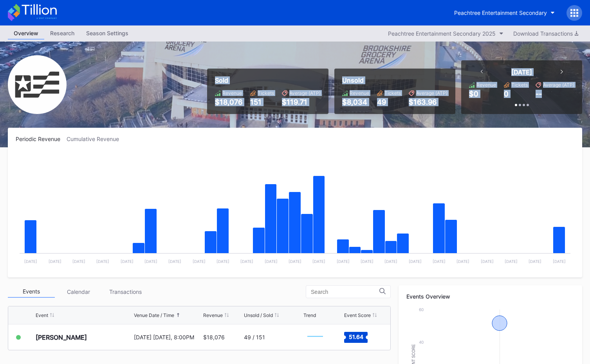
drag, startPoint x: 205, startPoint y: 76, endPoint x: 492, endPoint y: 105, distance: 288.2
click at [492, 105] on div "Sold Revenue $18,076 Tickets 151 Average (ATP) $119.71 Unsold Revenue $8,034 Ti…" at bounding box center [391, 87] width 381 height 54
click at [492, 105] on div at bounding box center [521, 102] width 105 height 8
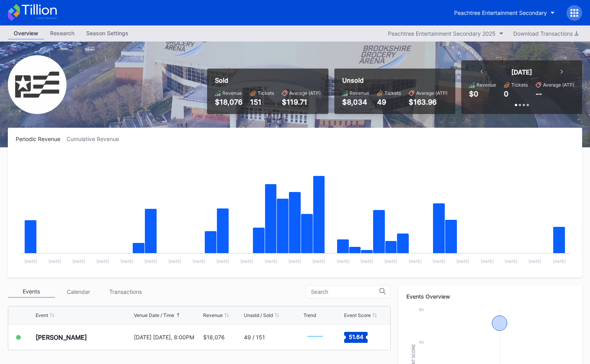
drag, startPoint x: 275, startPoint y: 123, endPoint x: 252, endPoint y: 98, distance: 34.1
click at [267, 119] on div "Sold Revenue $18,076 Tickets 151 Average (ATP) $119.71 Unsold Revenue $8,034 Ti…" at bounding box center [295, 95] width 590 height 106
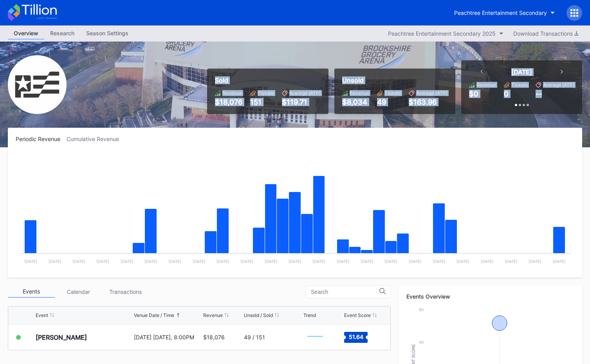
drag, startPoint x: 308, startPoint y: 85, endPoint x: 482, endPoint y: 100, distance: 175.0
click at [482, 100] on div "Sold Revenue $18,076 Tickets 151 Average (ATP) $119.71 Unsold Revenue $8,034 Ti…" at bounding box center [391, 87] width 381 height 54
click at [482, 100] on div at bounding box center [521, 102] width 105 height 8
drag, startPoint x: 251, startPoint y: 83, endPoint x: 455, endPoint y: 109, distance: 206.2
click at [455, 109] on div "Sold Revenue $18,076 Tickets 151 Average (ATP) $119.71 Unsold Revenue $8,034 Ti…" at bounding box center [391, 87] width 381 height 54
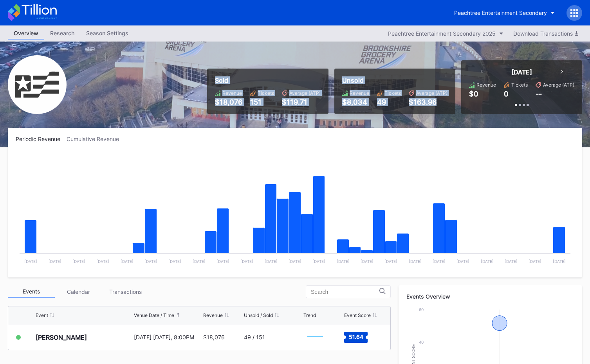
click at [455, 109] on div "Unsold Revenue $8,034 Tickets 49 Average (ATP) $163.96" at bounding box center [395, 91] width 121 height 45
drag, startPoint x: 574, startPoint y: 96, endPoint x: 210, endPoint y: 81, distance: 364.7
click at [210, 81] on div "Sold Revenue $18,076 Tickets 151 Average (ATP) $119.71 Unsold Revenue $8,034 Ti…" at bounding box center [391, 87] width 381 height 54
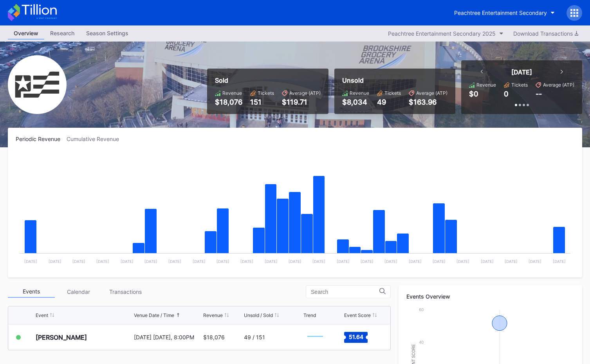
click at [226, 80] on div "Sold" at bounding box center [268, 80] width 106 height 8
click at [49, 11] on icon at bounding box center [39, 9] width 35 height 11
click at [508, 14] on div "Peachtree Entertainment Secondary" at bounding box center [500, 12] width 93 height 7
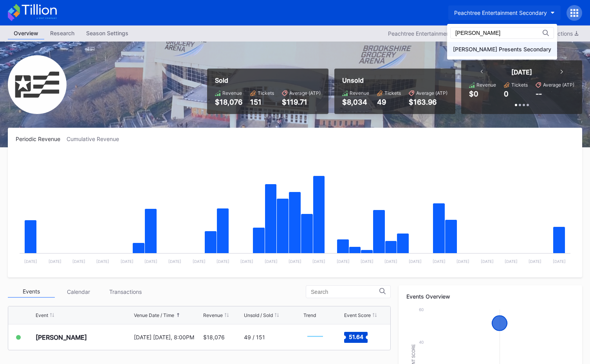
type input "danny"
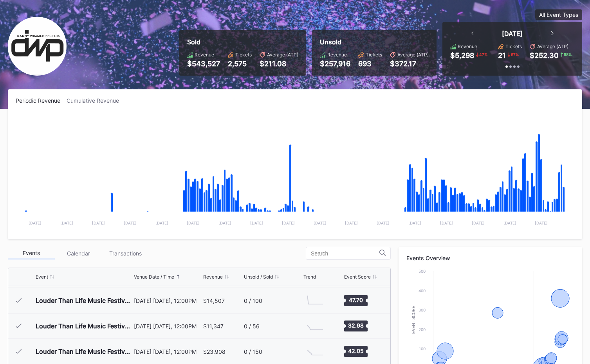
scroll to position [55, 0]
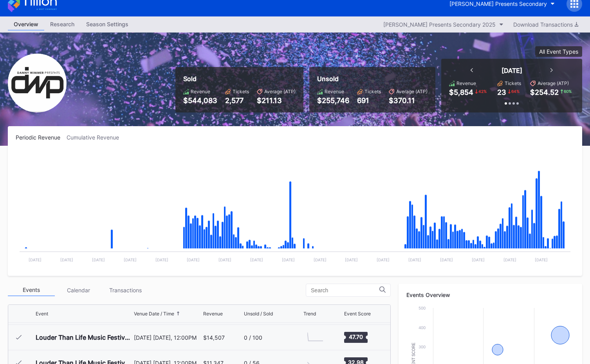
scroll to position [236, 0]
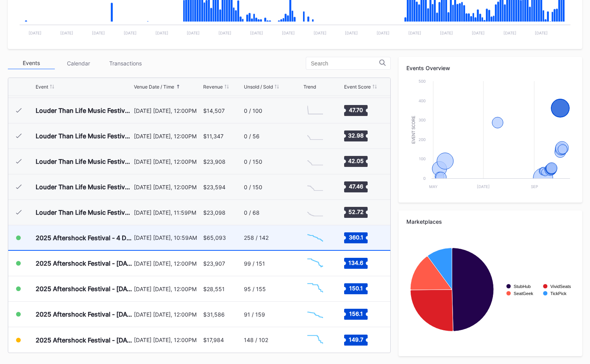
click at [265, 243] on div "258 / 142" at bounding box center [273, 237] width 58 height 25
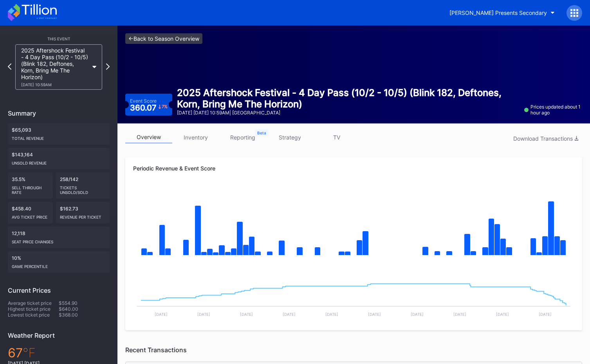
click at [185, 37] on link "<- Back to Season Overview" at bounding box center [163, 38] width 77 height 11
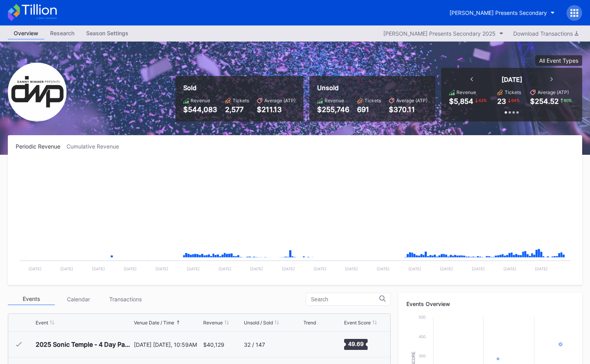
scroll to position [253, 0]
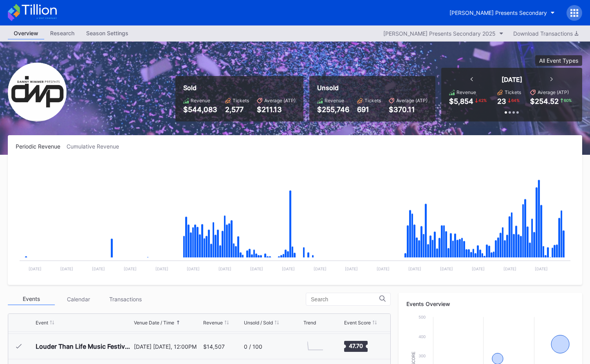
click at [27, 19] on icon at bounding box center [32, 12] width 49 height 17
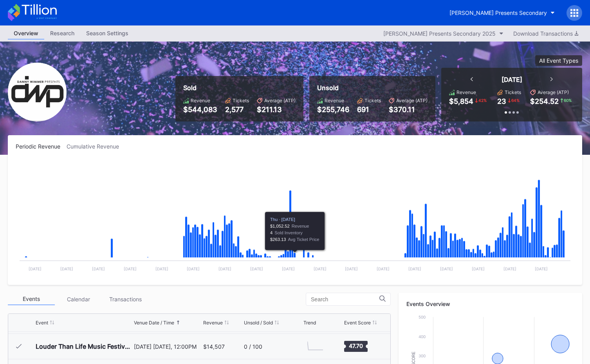
click at [48, 12] on icon at bounding box center [39, 9] width 35 height 11
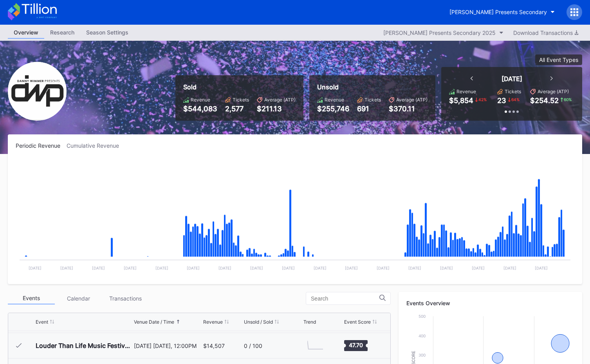
scroll to position [87, 0]
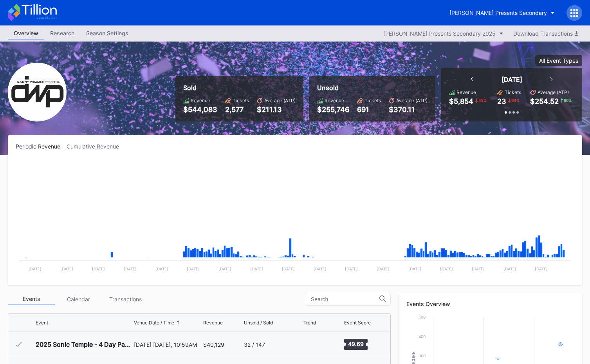
scroll to position [253, 0]
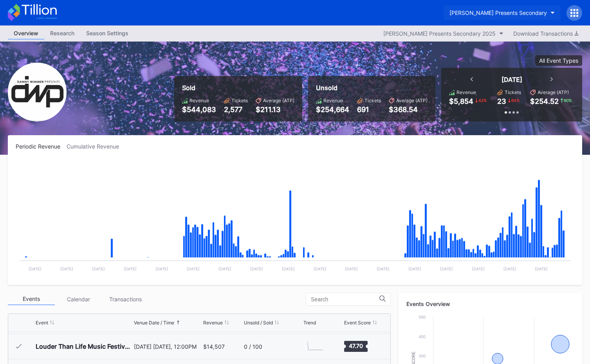
click at [480, 13] on div "[PERSON_NAME] Presents Secondary" at bounding box center [499, 12] width 98 height 7
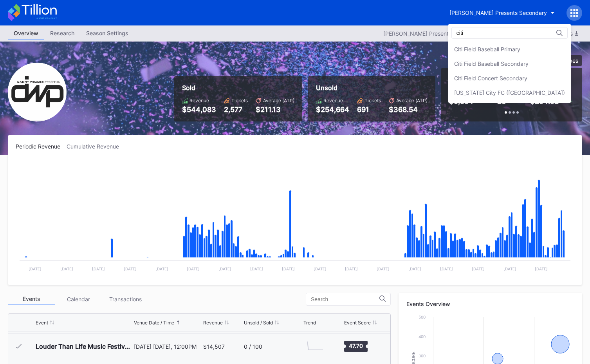
type input "citi"
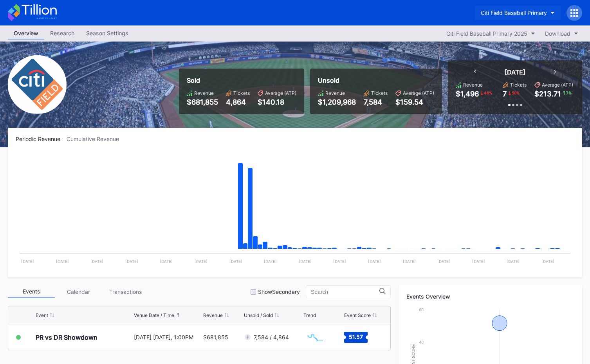
click at [487, 15] on div "Citi Field Baseball Primary" at bounding box center [514, 12] width 66 height 7
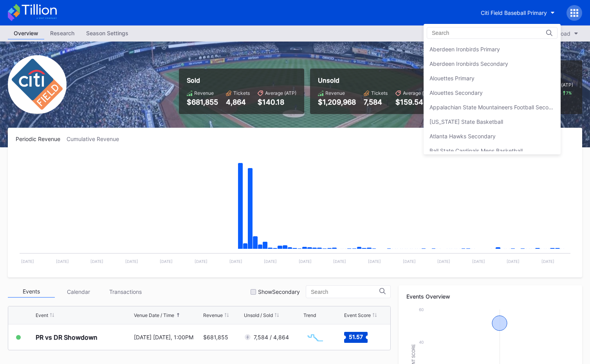
scroll to position [435, 0]
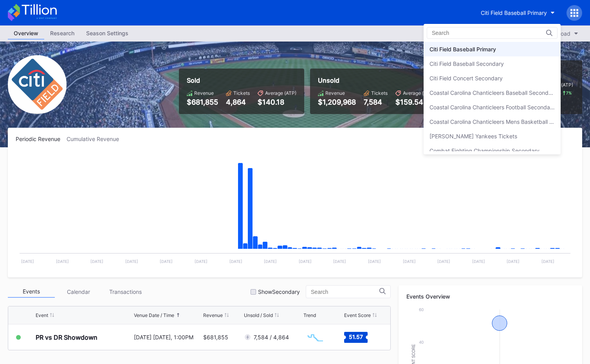
click at [486, 54] on div "Citi Field Baseball Primary" at bounding box center [492, 49] width 137 height 14
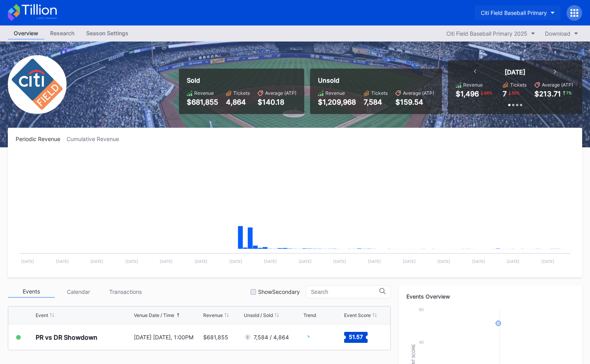
click at [498, 13] on div "Citi Field Baseball Primary" at bounding box center [514, 12] width 66 height 7
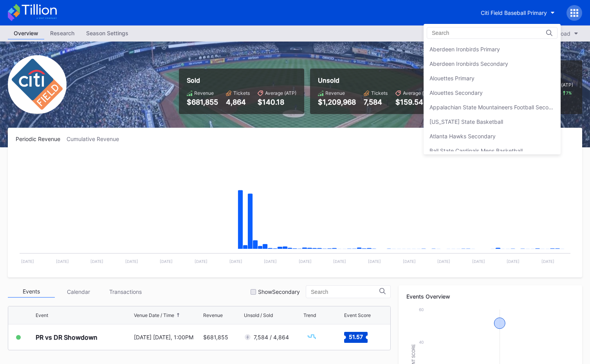
scroll to position [435, 0]
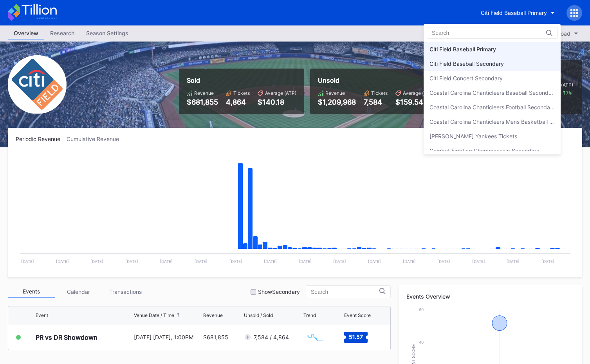
click at [487, 61] on div "Citi Field Baseball Secondary" at bounding box center [467, 63] width 74 height 7
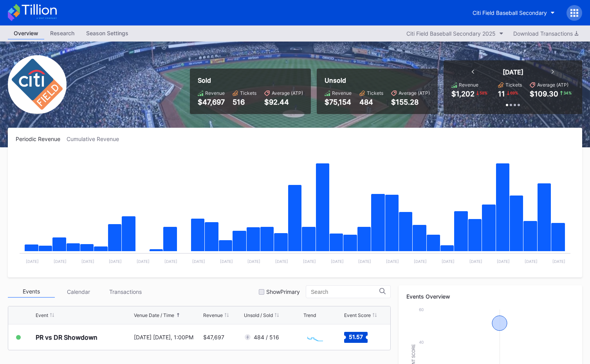
click at [578, 15] on icon at bounding box center [578, 16] width 2 height 2
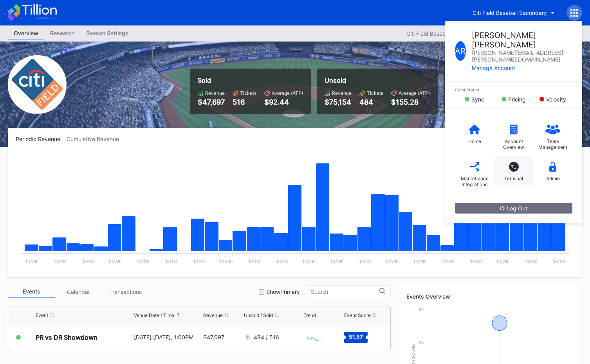
click at [523, 156] on div "T_ Terminal" at bounding box center [513, 171] width 39 height 31
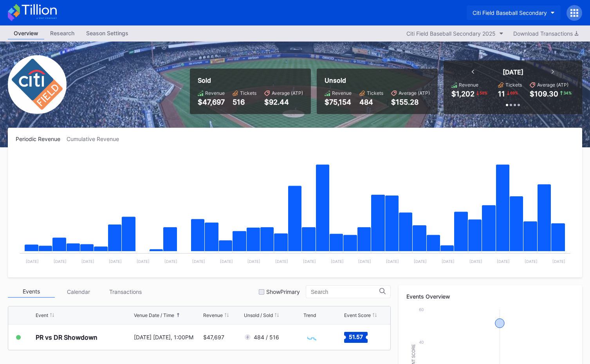
click at [519, 13] on div "Citi Field Baseball Secondary" at bounding box center [510, 12] width 74 height 7
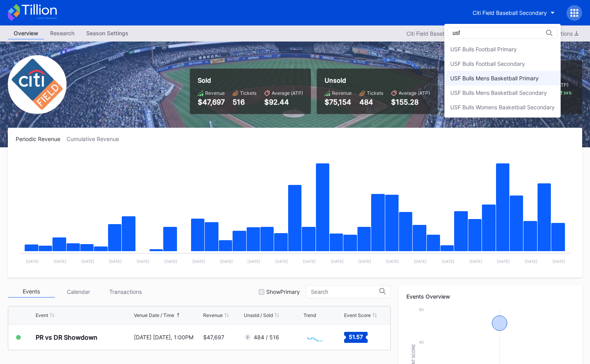
scroll to position [1, 0]
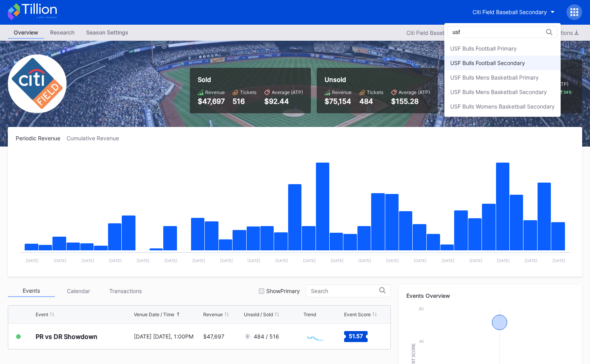
type input "usf"
click at [515, 57] on div "USF Bulls Football Secondary" at bounding box center [503, 63] width 116 height 14
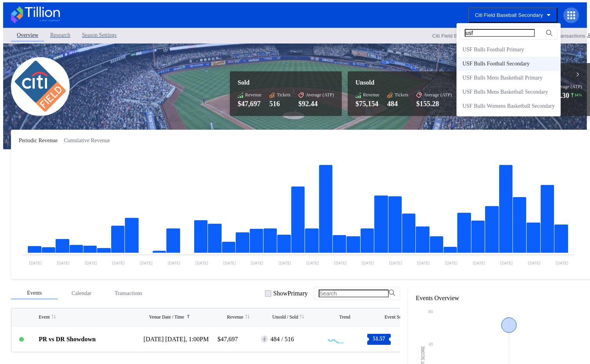
scroll to position [0, 0]
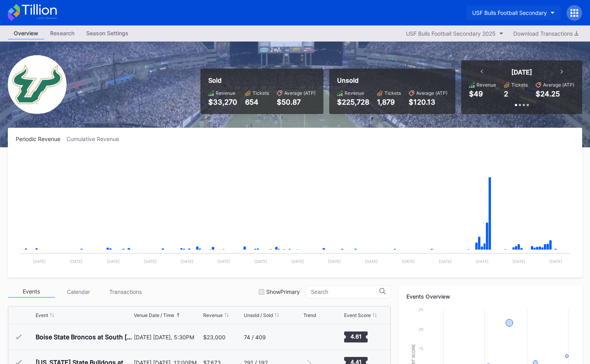
click at [514, 11] on div "USF Bulls Football Secondary" at bounding box center [510, 12] width 75 height 7
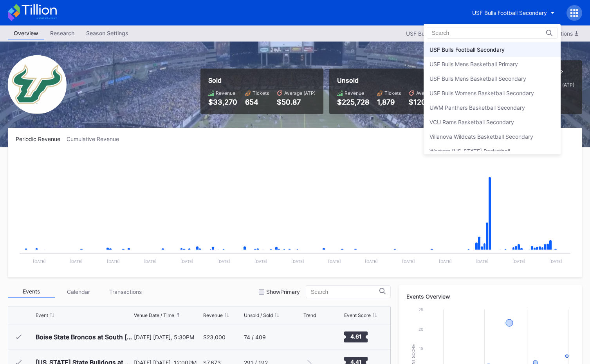
scroll to position [2630, 0]
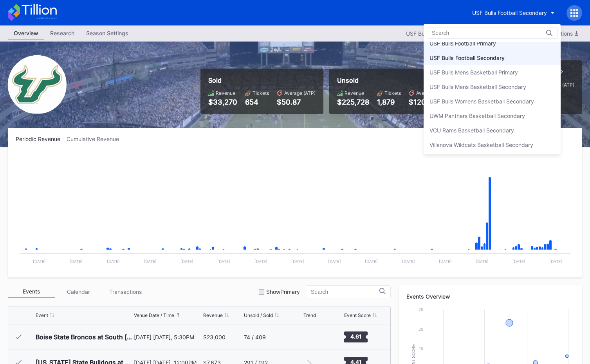
click at [488, 44] on div "USF Bulls Football Primary" at bounding box center [463, 43] width 67 height 7
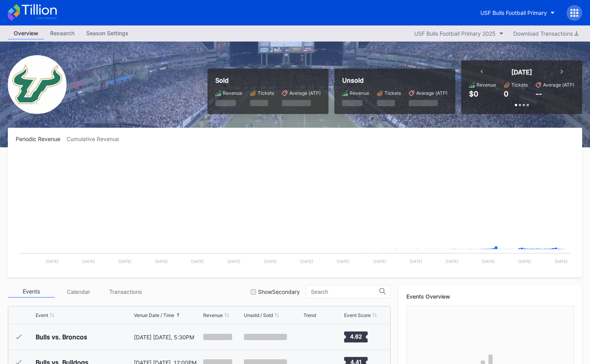
scroll to position [201, 0]
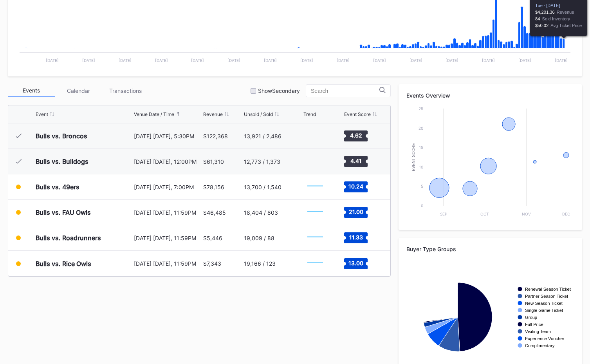
click at [564, 45] on icon "Chart title" at bounding box center [564, 44] width 2 height 10
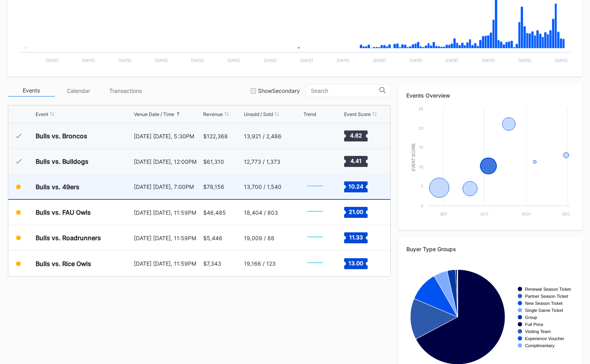
click at [215, 192] on div "$78,156" at bounding box center [222, 186] width 38 height 25
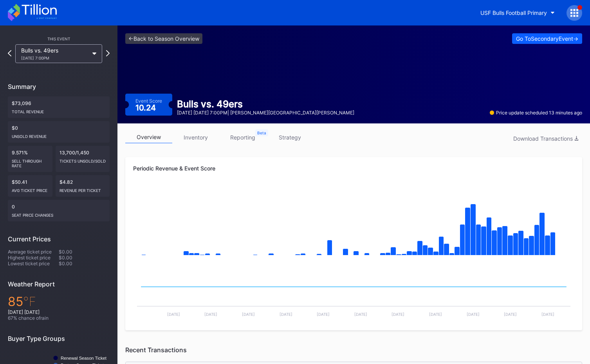
click at [188, 45] on div "<- Back to Season Overview Go To Secondary Event -> Event Score 10.24 Bulls vs.…" at bounding box center [354, 74] width 473 height 98
click at [186, 41] on link "<- Back to Season Overview" at bounding box center [163, 38] width 77 height 11
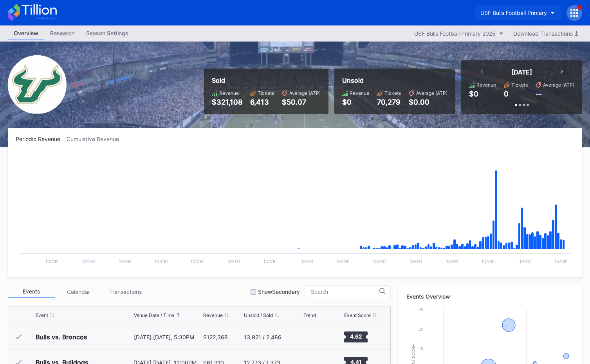
click at [512, 13] on div "USF Bulls Football Primary" at bounding box center [514, 12] width 67 height 7
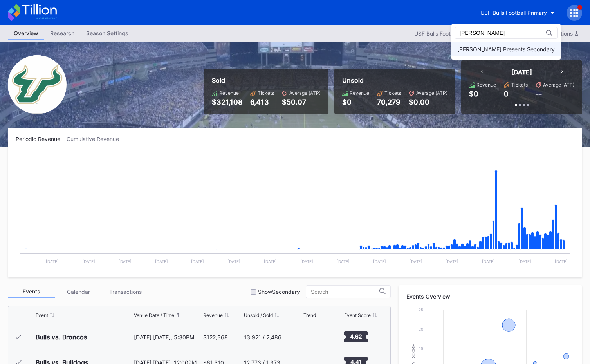
type input "[PERSON_NAME]"
click at [516, 49] on div "[PERSON_NAME] Presents Secondary" at bounding box center [507, 49] width 98 height 7
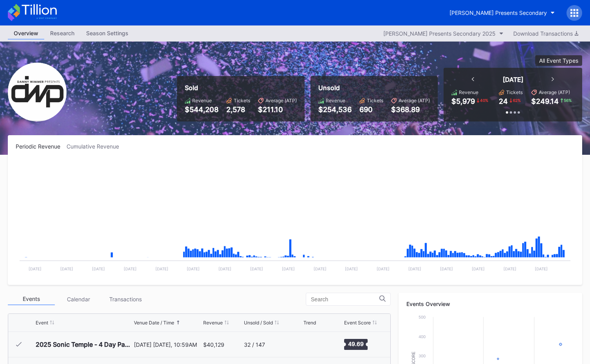
scroll to position [253, 0]
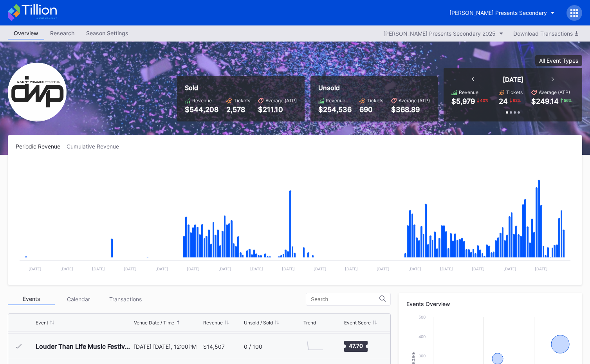
click at [412, 119] on div "Unsold Revenue $254,536 Tickets 690 Average (ATP) $368.89" at bounding box center [374, 98] width 127 height 45
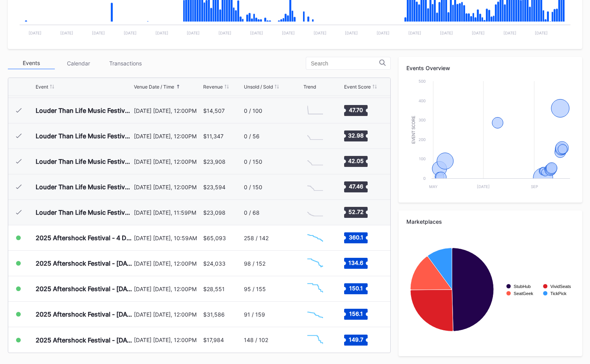
scroll to position [0, 0]
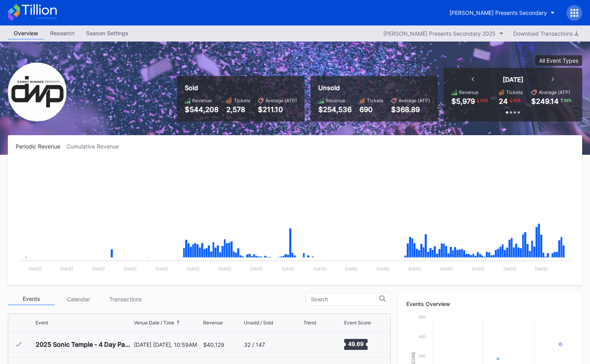
scroll to position [253, 0]
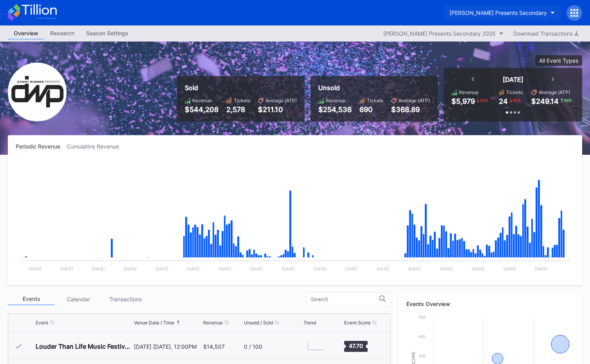
click at [505, 15] on div "[PERSON_NAME] Presents Secondary" at bounding box center [499, 12] width 98 height 7
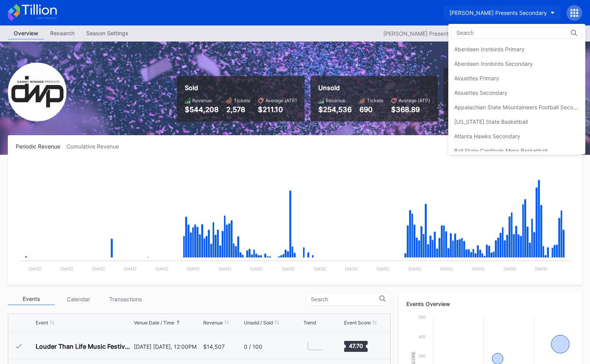
scroll to position [565, 0]
drag, startPoint x: 305, startPoint y: 11, endPoint x: 286, endPoint y: 15, distance: 19.1
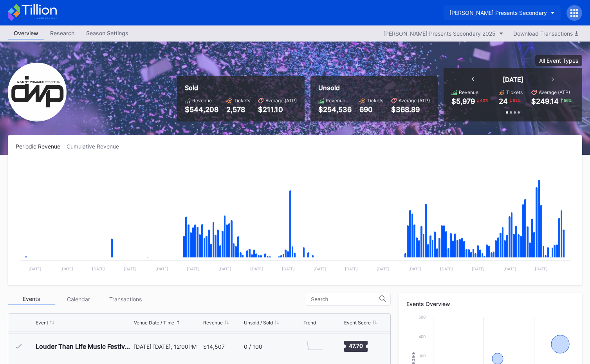
click at [485, 10] on div "[PERSON_NAME] Presents Secondary" at bounding box center [499, 12] width 98 height 7
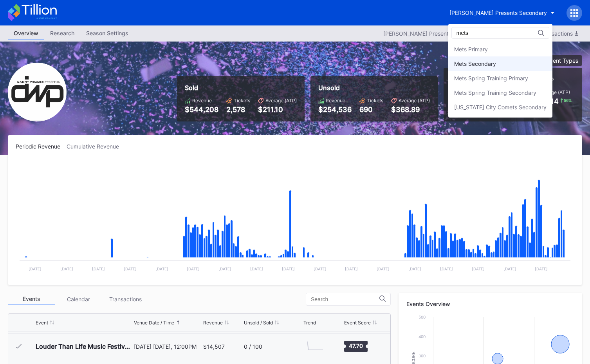
type input "mets"
drag, startPoint x: 468, startPoint y: 63, endPoint x: 473, endPoint y: 59, distance: 6.7
click at [468, 63] on div "Mets Secondary" at bounding box center [475, 63] width 42 height 7
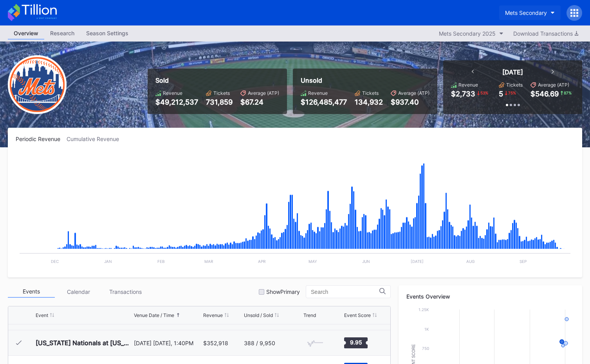
click at [516, 17] on button "Mets Secondary" at bounding box center [531, 12] width 62 height 14
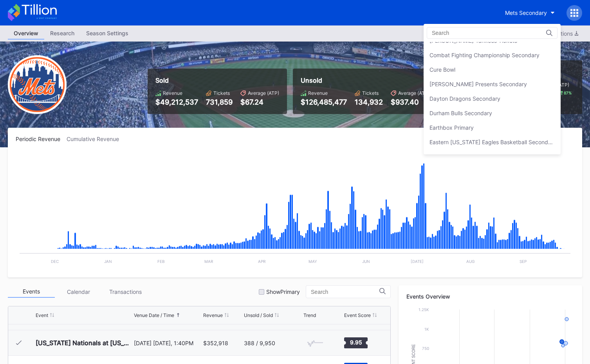
scroll to position [525, 0]
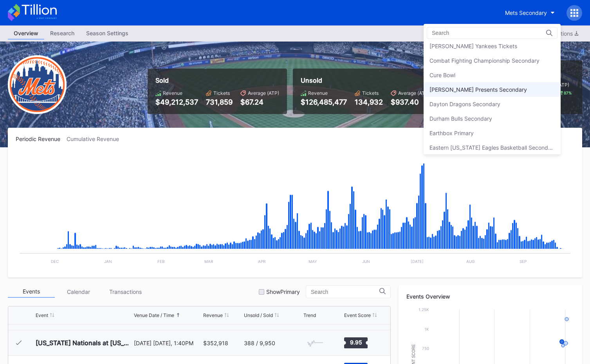
click at [462, 91] on div "[PERSON_NAME] Presents Secondary" at bounding box center [479, 89] width 98 height 7
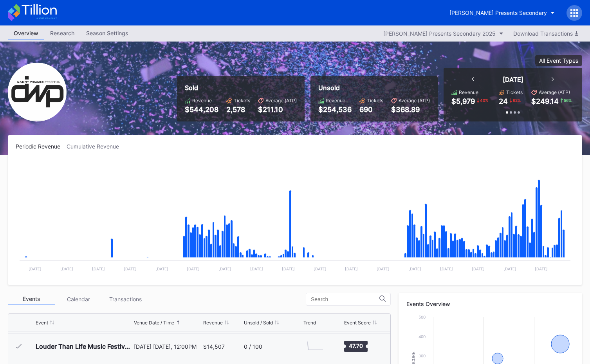
click at [52, 11] on icon at bounding box center [32, 12] width 49 height 17
click at [47, 11] on icon at bounding box center [32, 12] width 49 height 17
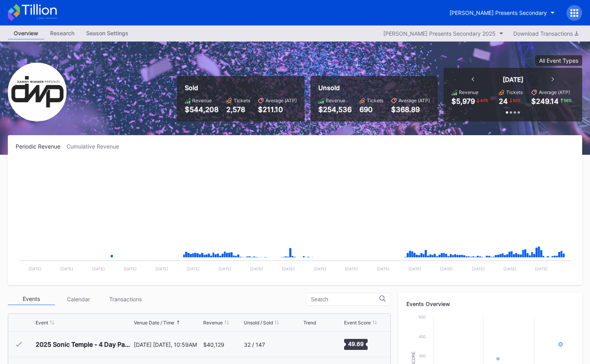
scroll to position [253, 0]
